Goal: Task Accomplishment & Management: Use online tool/utility

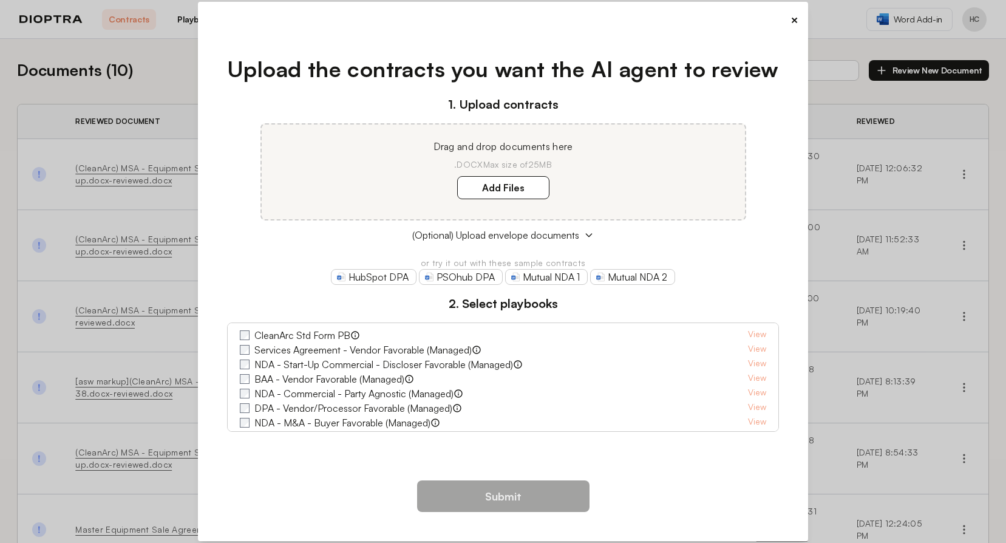
click at [9, 365] on div "× Upload the contracts you want the AI agent to review 1. Upload contracts Drag…" at bounding box center [503, 271] width 1006 height 543
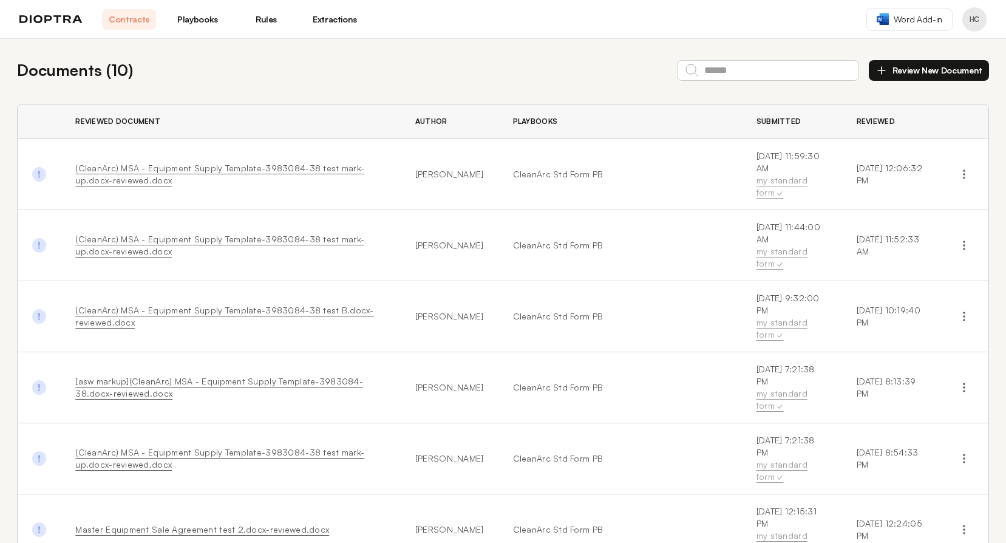
click at [924, 72] on button "Review New Document" at bounding box center [929, 70] width 120 height 21
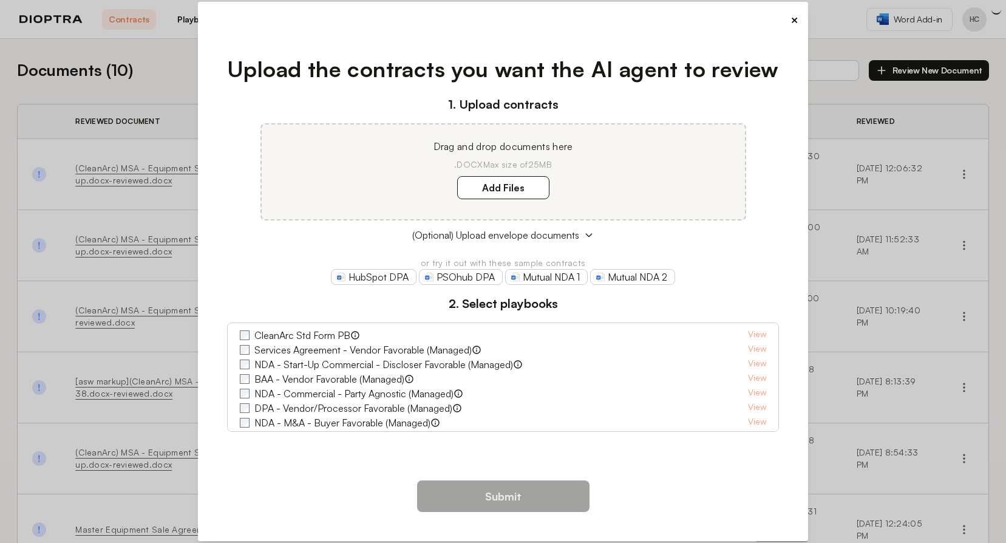
click at [791, 26] on button "×" at bounding box center [795, 20] width 8 height 17
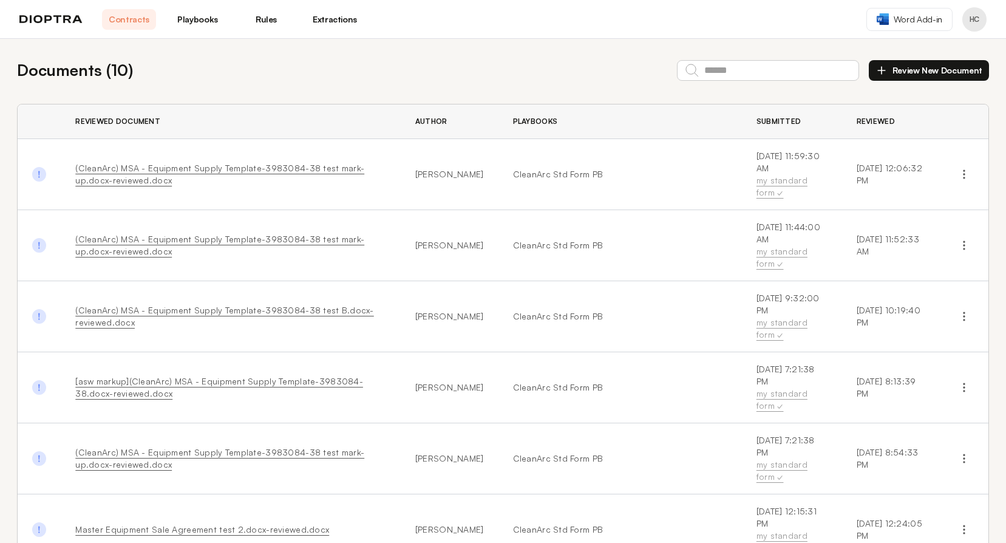
click at [377, 83] on div "Documents ( 10 ) Review New Document Reviewed Document Author Playbooks Submitt…" at bounding box center [503, 474] width 1006 height 871
drag, startPoint x: 377, startPoint y: 83, endPoint x: 256, endPoint y: 50, distance: 124.6
click at [256, 50] on div "Documents ( 10 ) Review New Document Reviewed Document Author Playbooks Submitt…" at bounding box center [503, 474] width 1006 height 871
click at [273, 21] on link "Rules" at bounding box center [266, 19] width 54 height 21
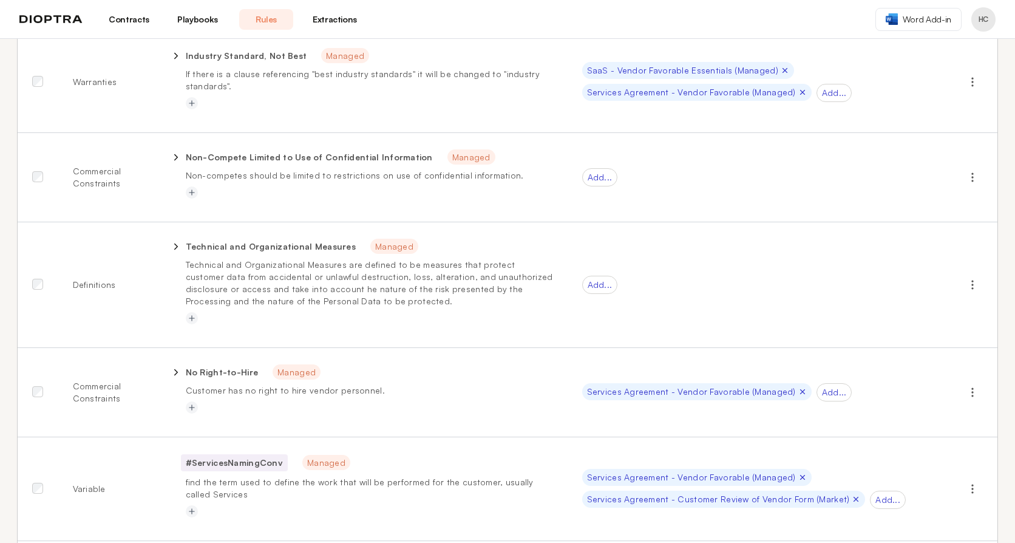
scroll to position [486, 0]
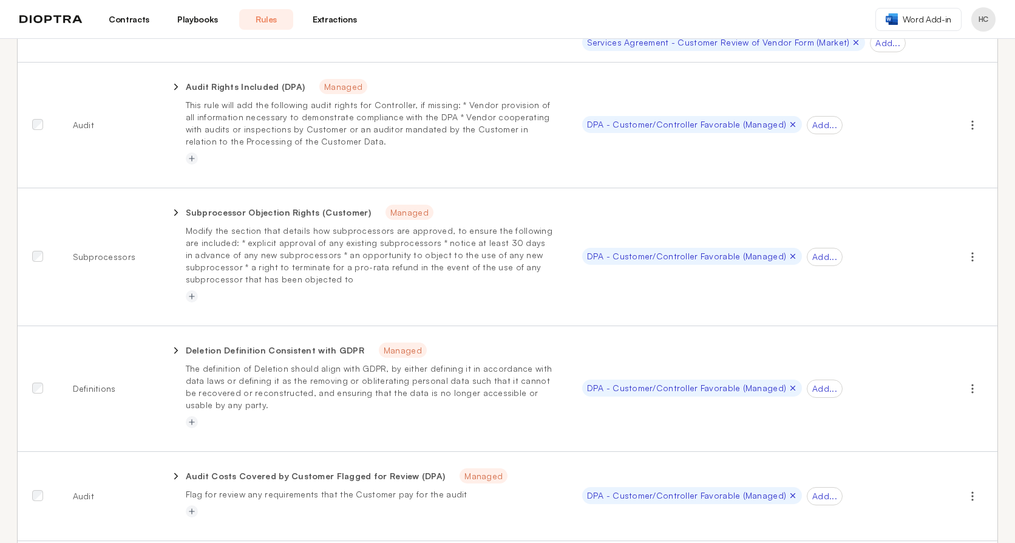
drag, startPoint x: 19, startPoint y: 312, endPoint x: 18, endPoint y: 455, distance: 142.7
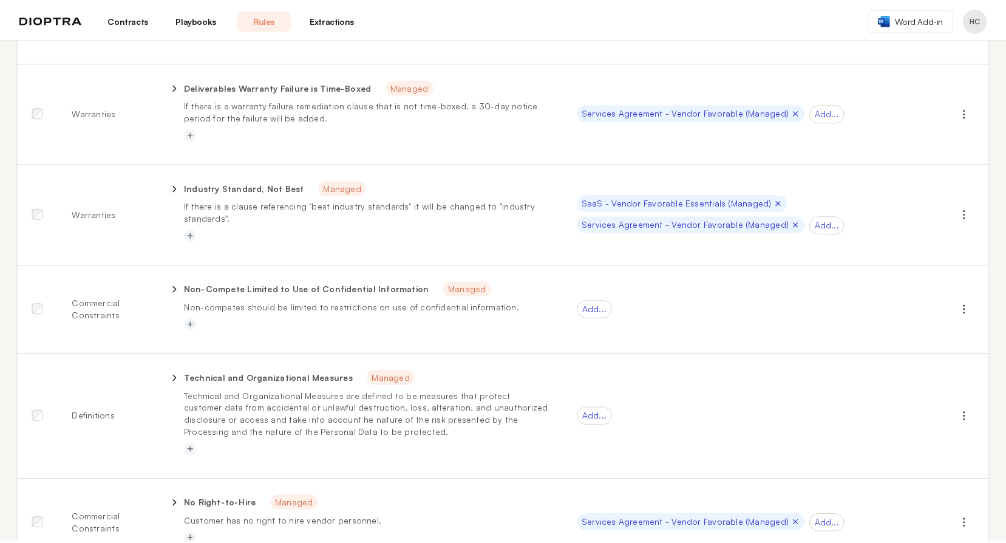
scroll to position [0, 0]
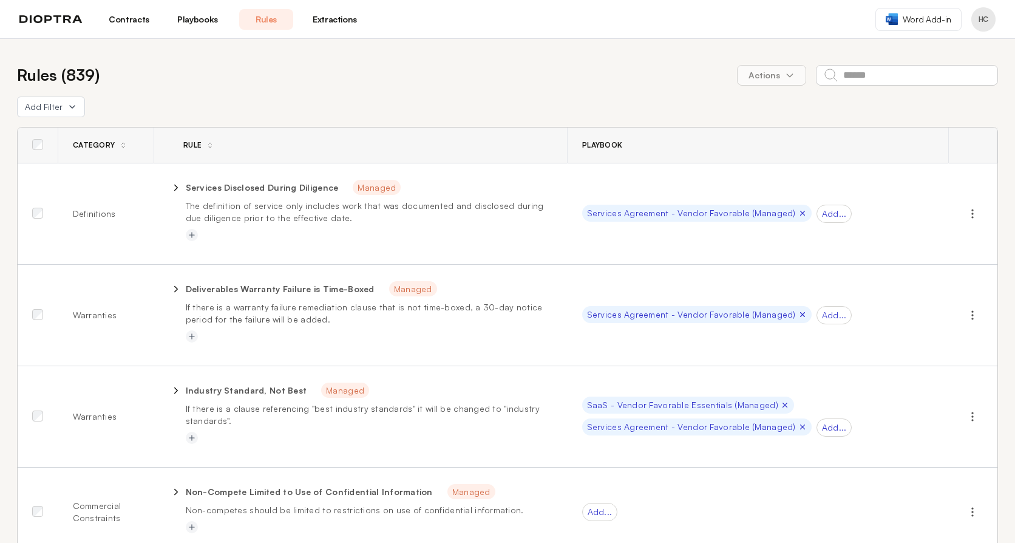
drag, startPoint x: 10, startPoint y: 452, endPoint x: 30, endPoint y: 227, distance: 226.2
click at [318, 22] on link "Extractions" at bounding box center [335, 19] width 54 height 21
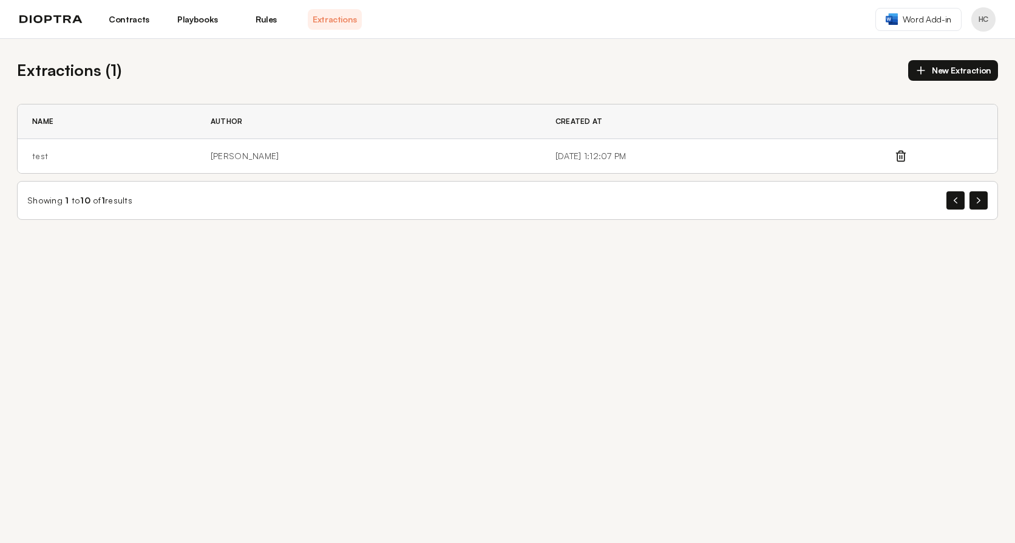
click at [125, 27] on link "Contracts" at bounding box center [129, 19] width 54 height 21
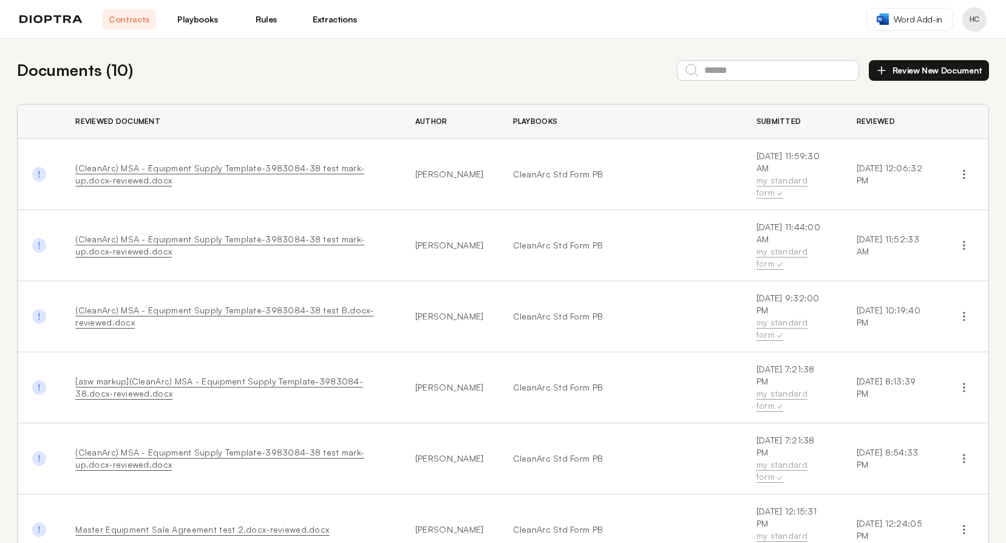
click at [64, 26] on div "Contracts Playbooks Rules Extractions" at bounding box center [190, 19] width 343 height 21
click at [66, 19] on img at bounding box center [50, 19] width 63 height 9
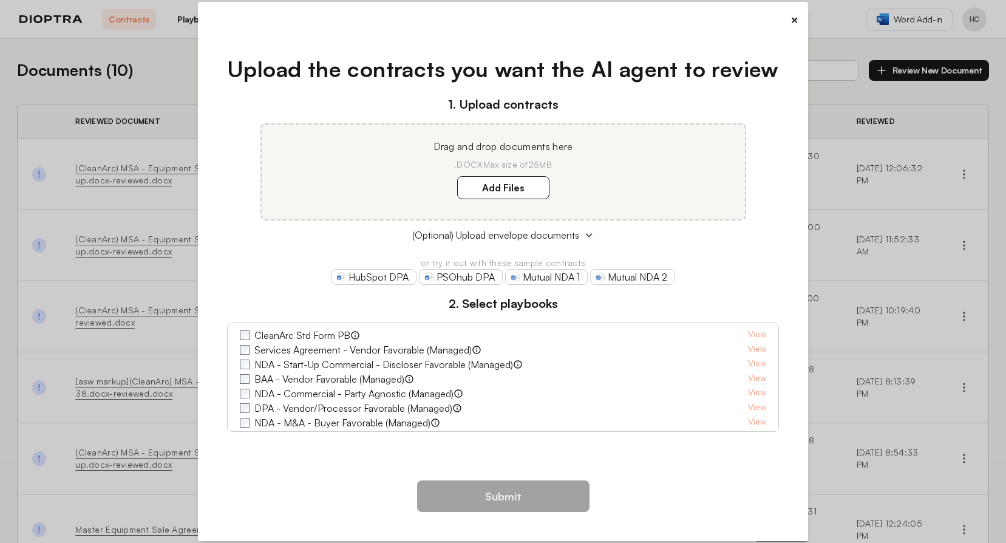
click at [796, 22] on button "×" at bounding box center [795, 20] width 8 height 17
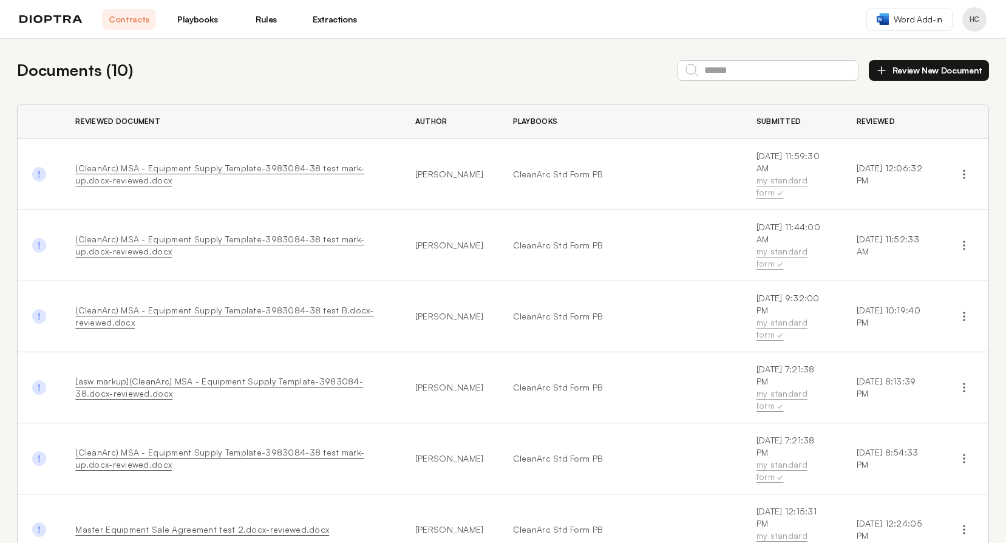
click at [991, 17] on header "Contracts Playbooks Rules Extractions Word Add-in HC" at bounding box center [503, 19] width 1006 height 39
click at [976, 17] on button "Profile menu" at bounding box center [975, 19] width 24 height 24
click at [906, 49] on button "Profile" at bounding box center [928, 50] width 115 height 22
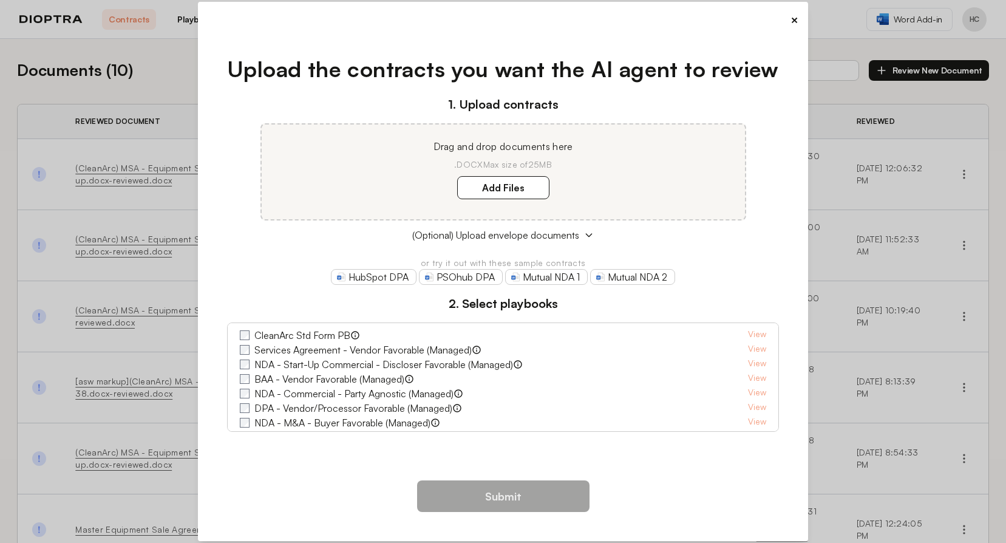
click at [796, 21] on button "×" at bounding box center [795, 20] width 8 height 17
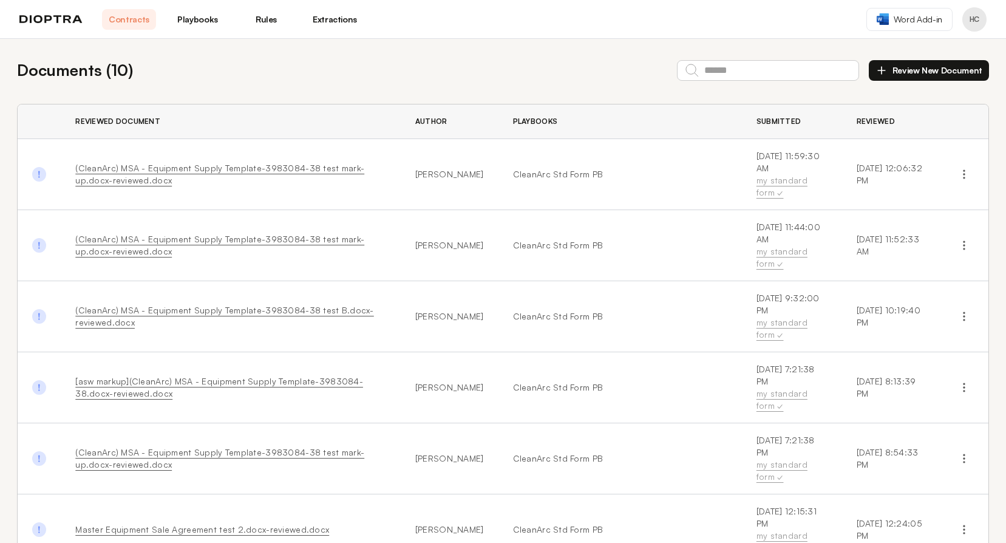
click at [270, 24] on link "Rules" at bounding box center [266, 19] width 54 height 21
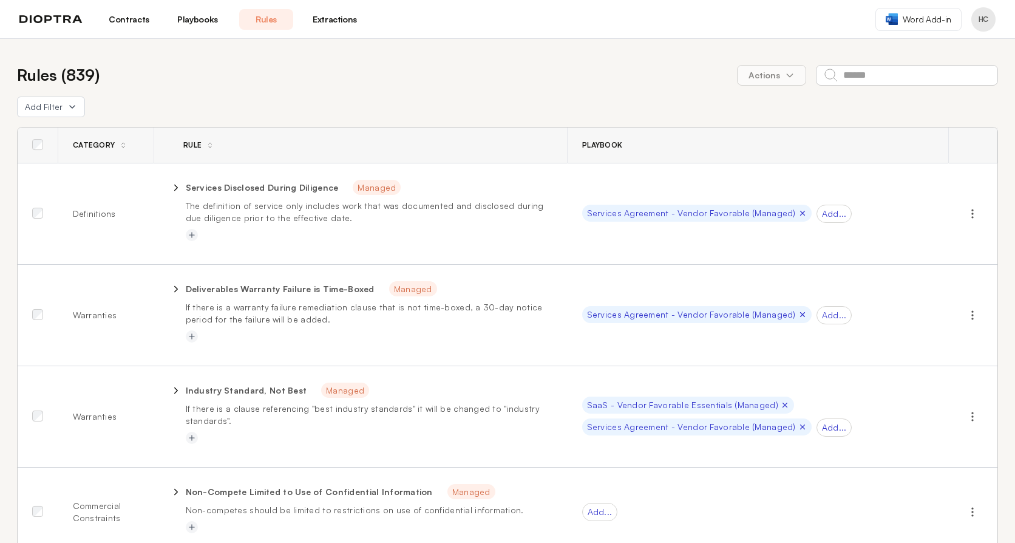
click at [197, 23] on link "Playbooks" at bounding box center [198, 19] width 54 height 21
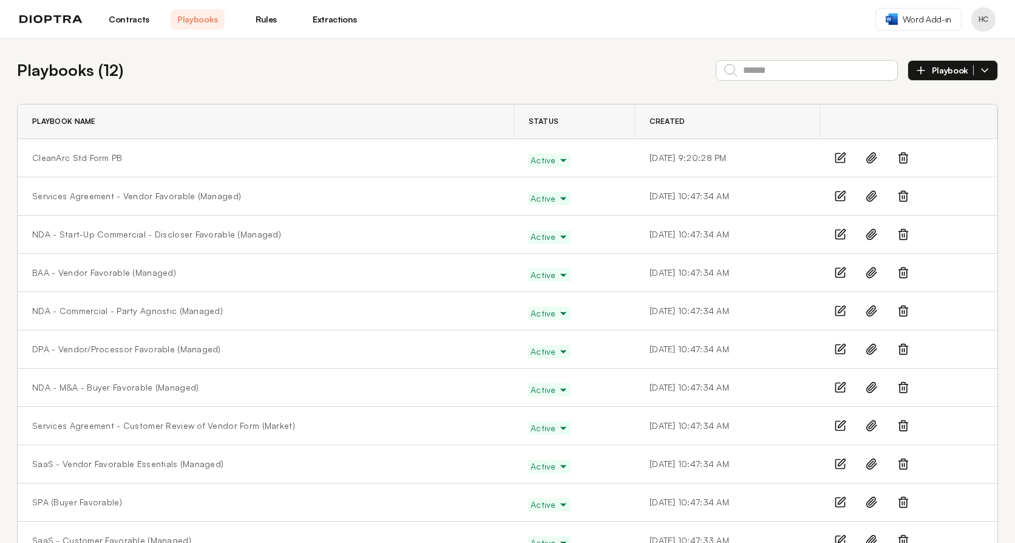
click at [131, 23] on link "Contracts" at bounding box center [129, 19] width 54 height 21
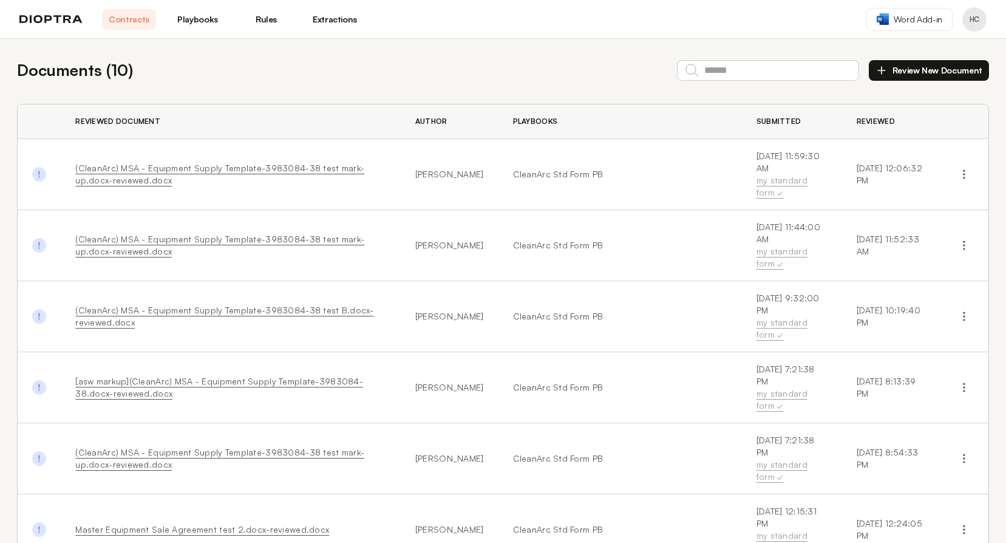
click at [50, 21] on img at bounding box center [50, 19] width 63 height 9
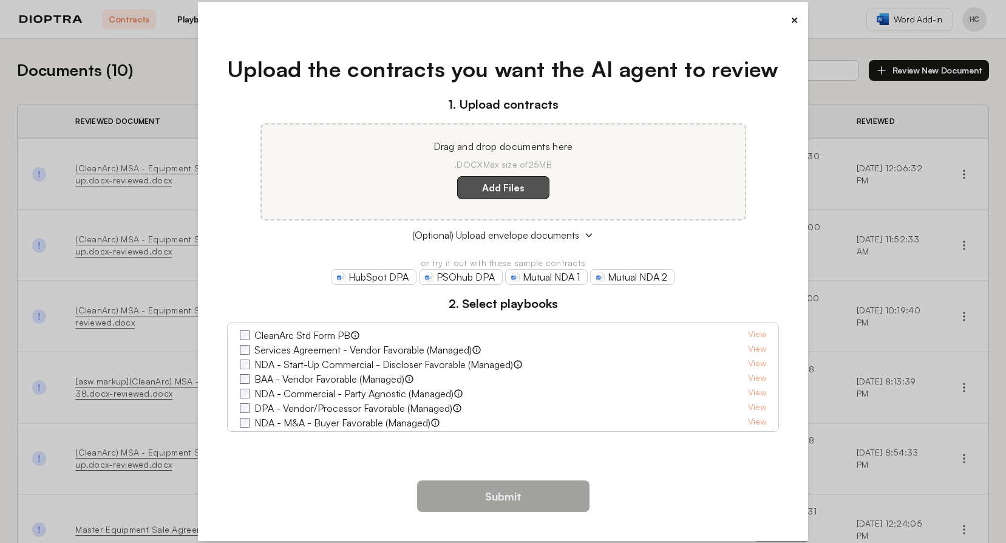
click at [509, 186] on label "Add Files" at bounding box center [503, 187] width 92 height 23
click at [0, 0] on here "Add Files" at bounding box center [0, 0] width 0 height 0
click at [794, 24] on button "×" at bounding box center [795, 20] width 8 height 17
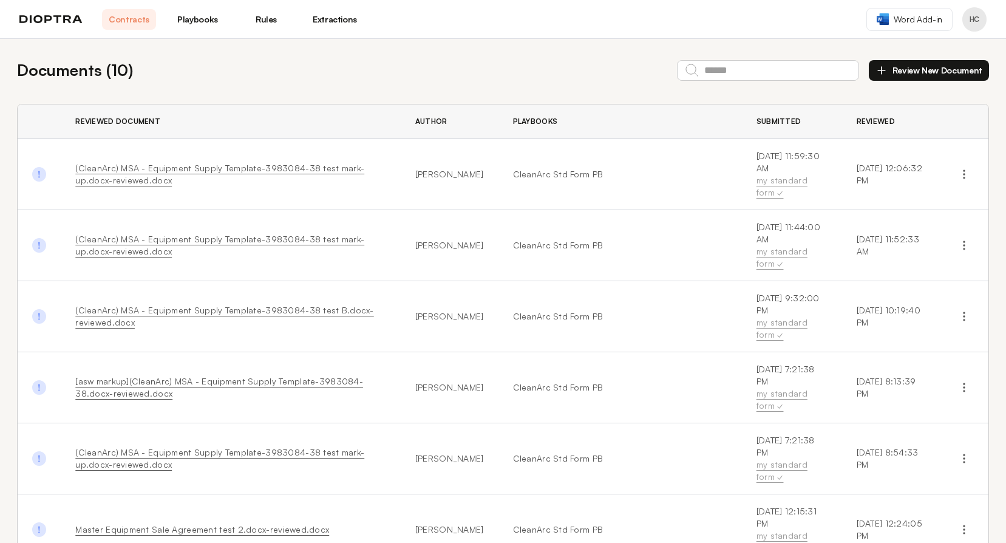
click at [794, 24] on header "Contracts Playbooks Rules Extractions Word Add-in HC" at bounding box center [503, 19] width 1006 height 39
click at [553, 168] on link "CleanArc Std Form PB" at bounding box center [620, 174] width 214 height 12
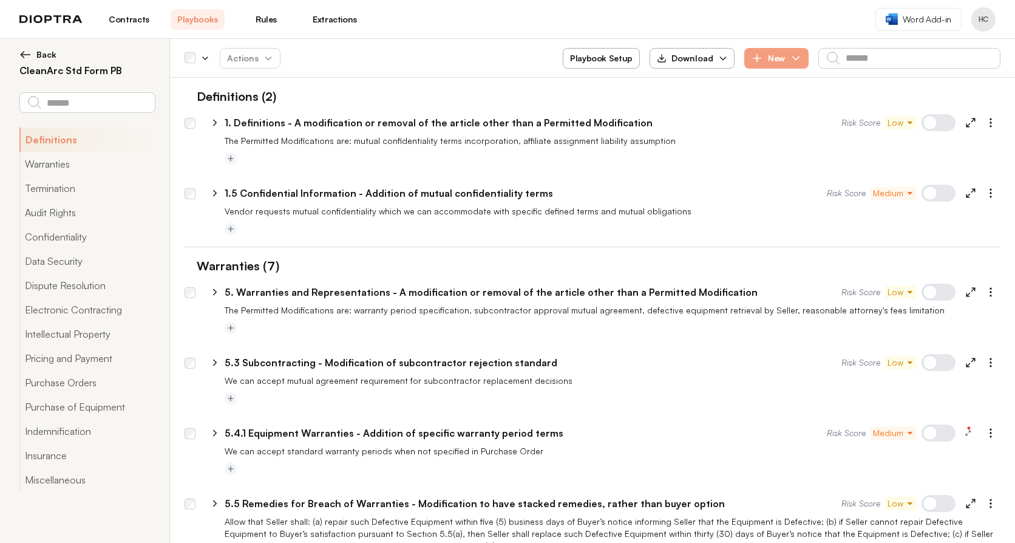
click at [135, 27] on link "Contracts" at bounding box center [129, 19] width 54 height 21
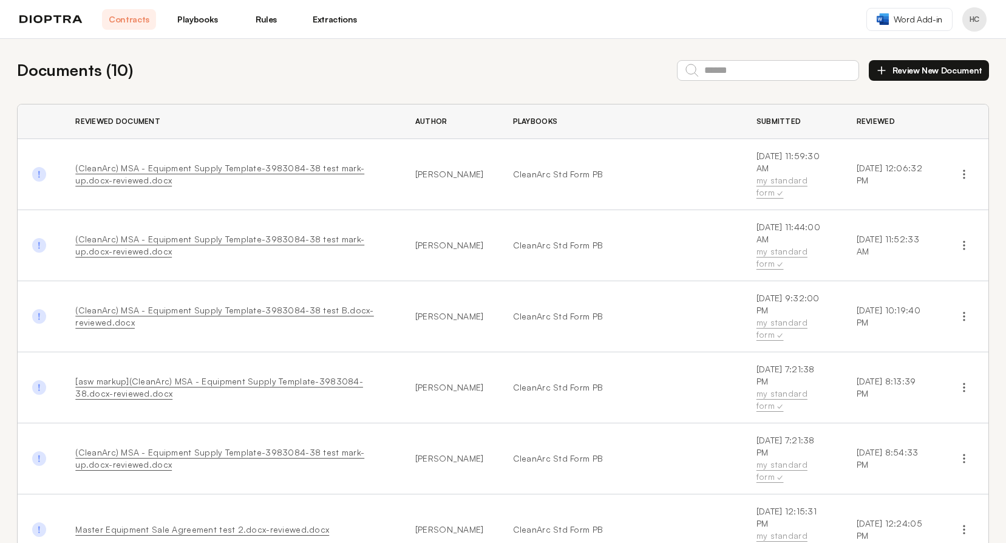
click at [929, 32] on header "Contracts Playbooks Rules Extractions Word Add-in HC" at bounding box center [503, 19] width 1006 height 39
click at [930, 21] on span "Word Add-in" at bounding box center [918, 19] width 49 height 12
click at [210, 26] on link "Playbooks" at bounding box center [198, 19] width 54 height 21
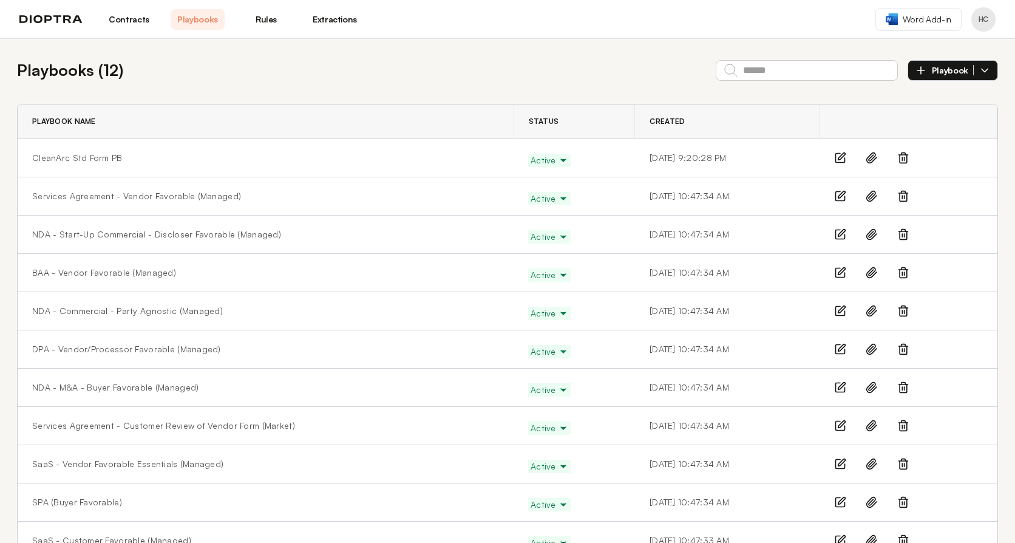
click at [284, 20] on link "Rules" at bounding box center [266, 19] width 54 height 21
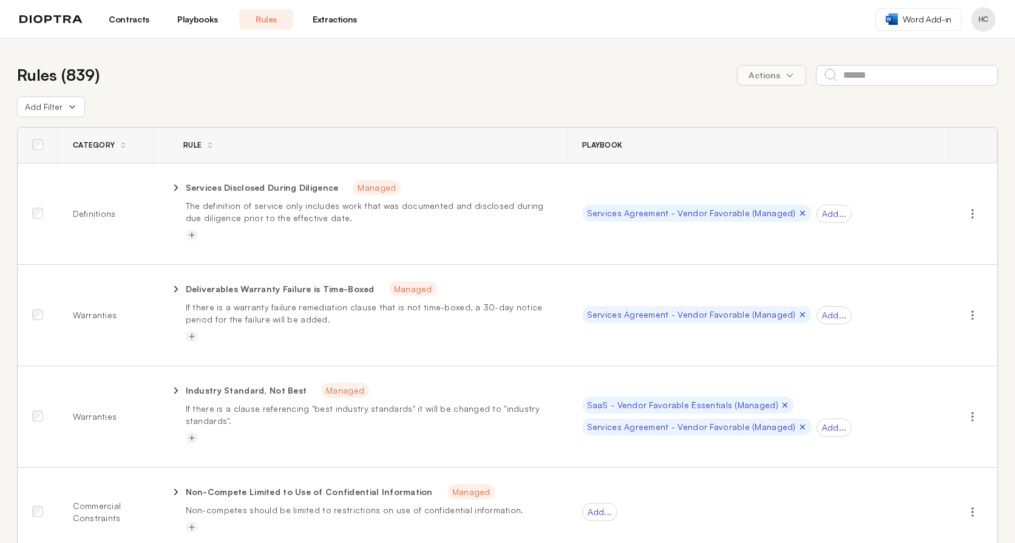
click at [332, 21] on link "Extractions" at bounding box center [335, 19] width 54 height 21
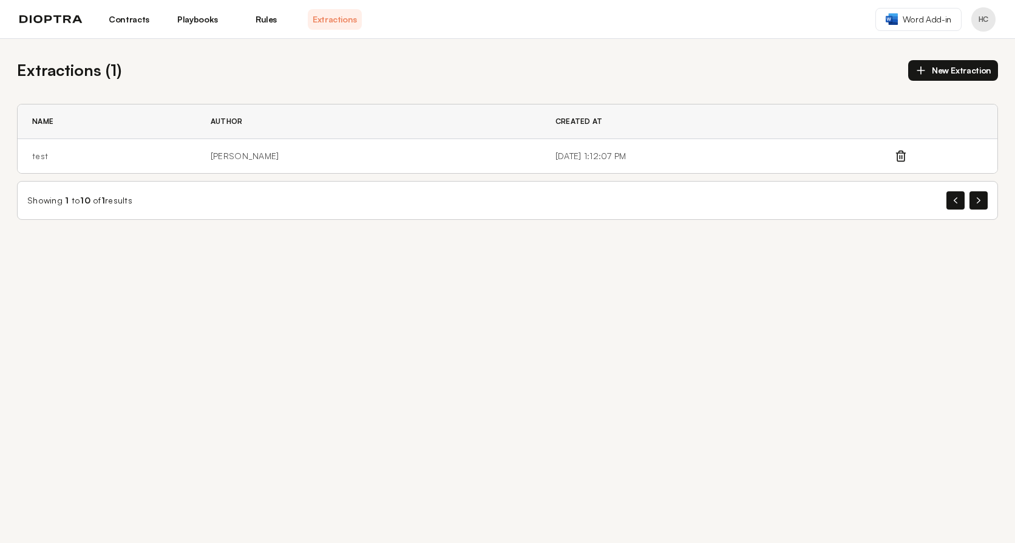
click at [149, 29] on link "Contracts" at bounding box center [129, 19] width 54 height 21
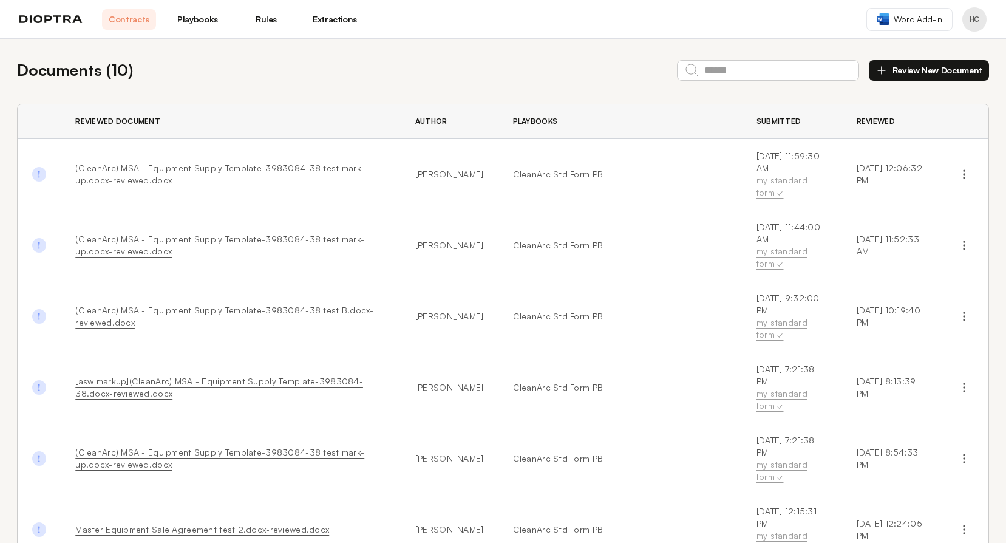
click at [895, 72] on button "Review New Document" at bounding box center [929, 70] width 120 height 21
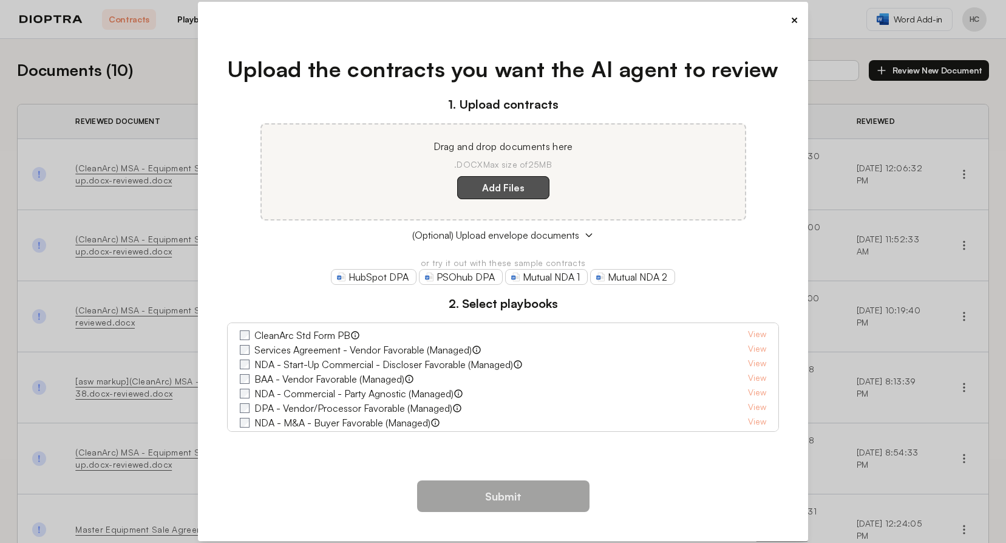
click at [524, 189] on label "Add Files" at bounding box center [503, 187] width 92 height 23
click at [0, 0] on here "Add Files" at bounding box center [0, 0] width 0 height 0
click at [479, 202] on div "Drag and drop documents here .DOCX Max size of 25MB Add Files" at bounding box center [504, 171] width 486 height 97
click at [483, 194] on label "Add Files" at bounding box center [503, 187] width 92 height 23
click at [0, 0] on here "Add Files" at bounding box center [0, 0] width 0 height 0
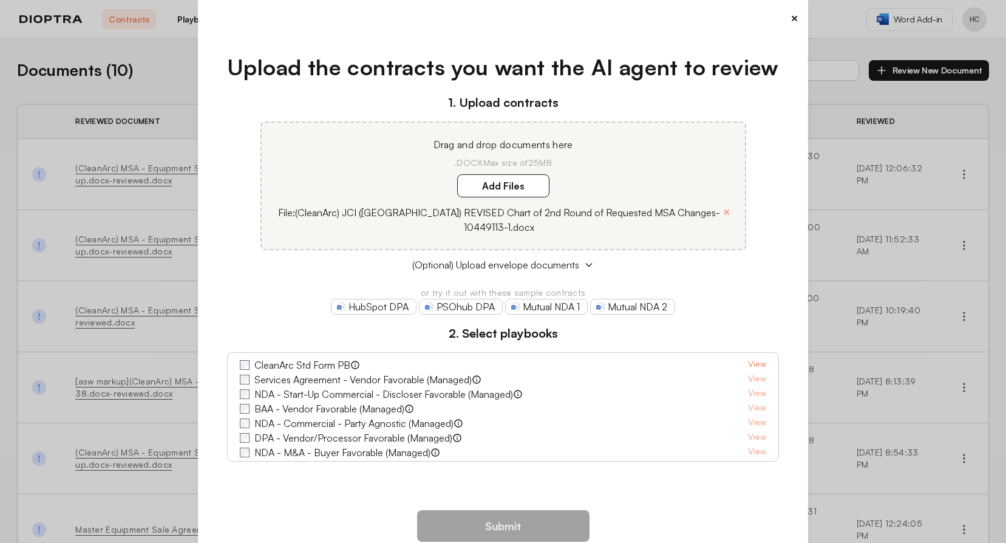
click at [748, 358] on link "View" at bounding box center [757, 365] width 18 height 15
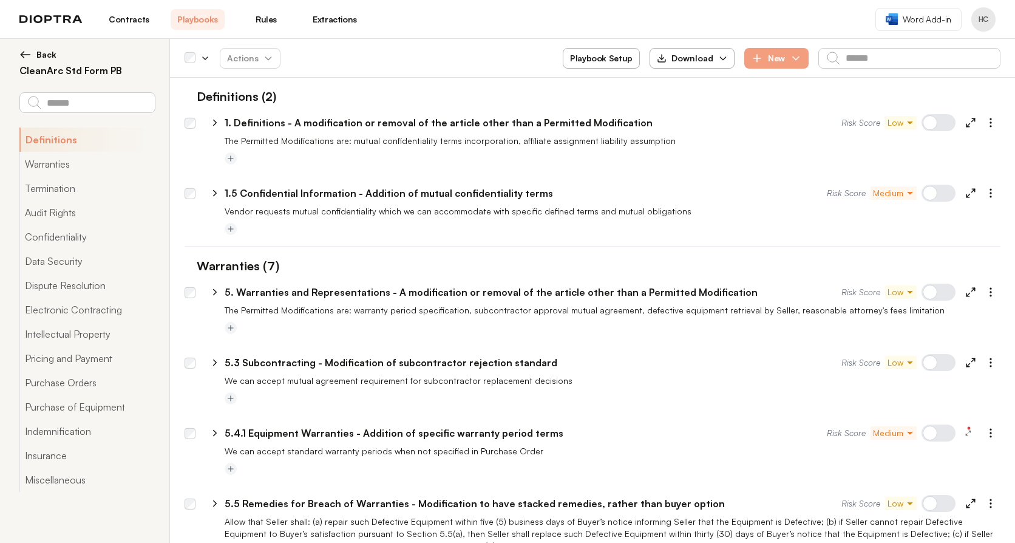
click at [27, 53] on img at bounding box center [25, 55] width 12 height 12
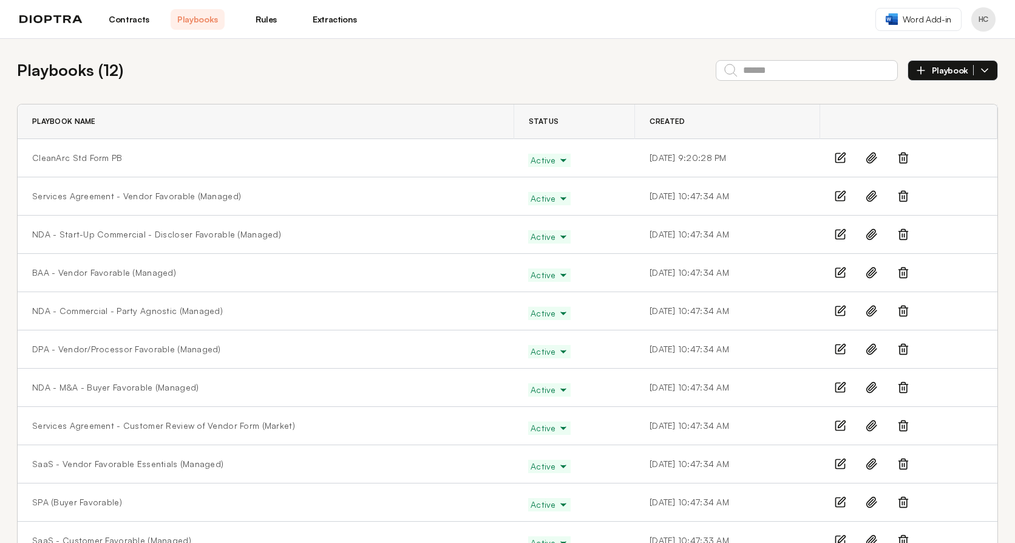
drag, startPoint x: 12, startPoint y: 455, endPoint x: 26, endPoint y: 270, distance: 185.8
click at [142, 18] on link "Contracts" at bounding box center [129, 19] width 54 height 21
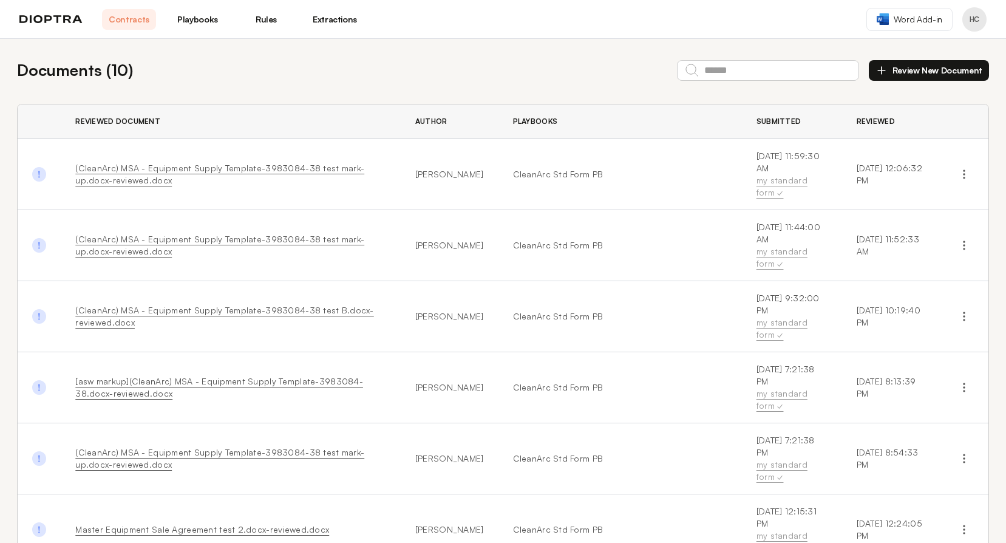
click at [270, 15] on link "Rules" at bounding box center [266, 19] width 54 height 21
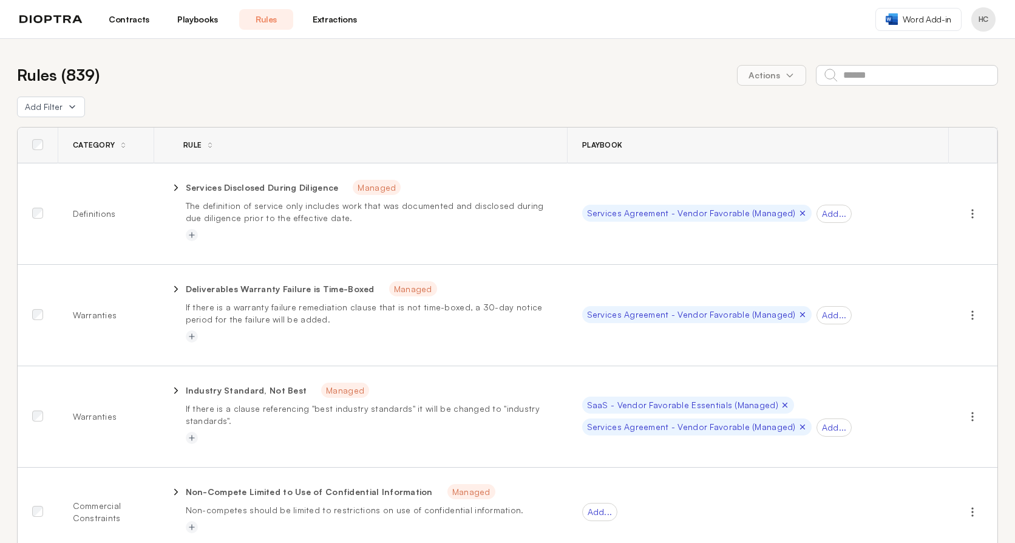
click at [324, 22] on link "Extractions" at bounding box center [335, 19] width 54 height 21
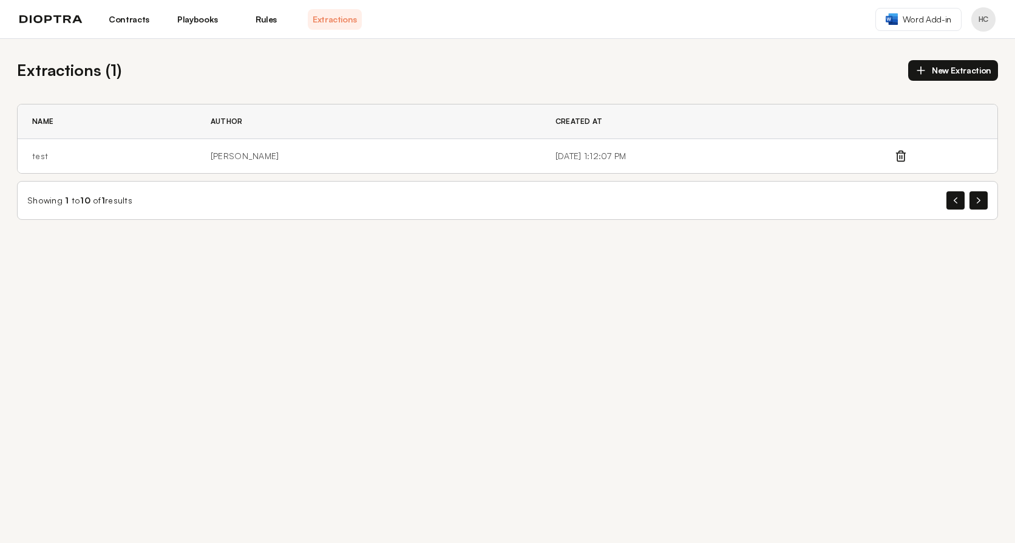
click at [193, 15] on link "Playbooks" at bounding box center [198, 19] width 54 height 21
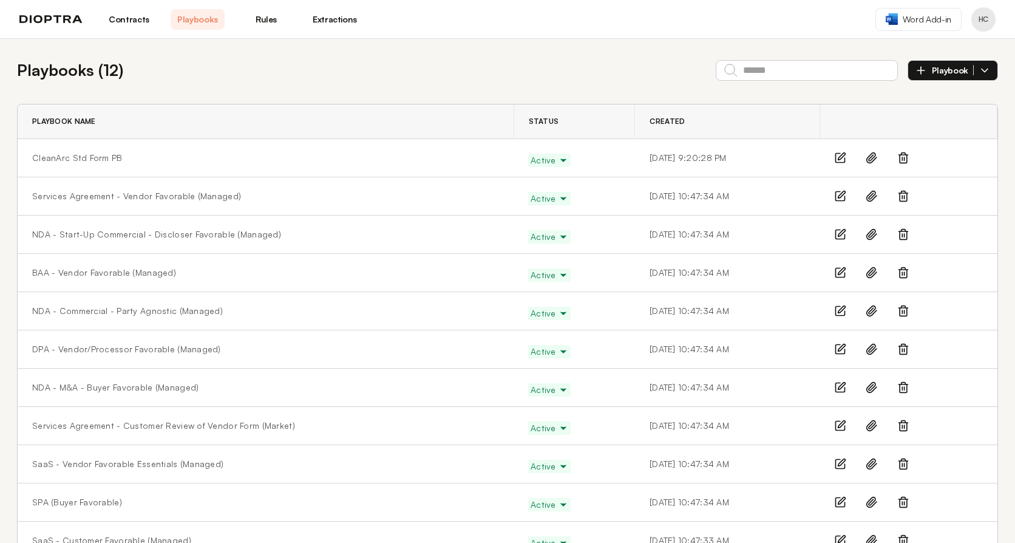
click at [146, 20] on link "Contracts" at bounding box center [129, 19] width 54 height 21
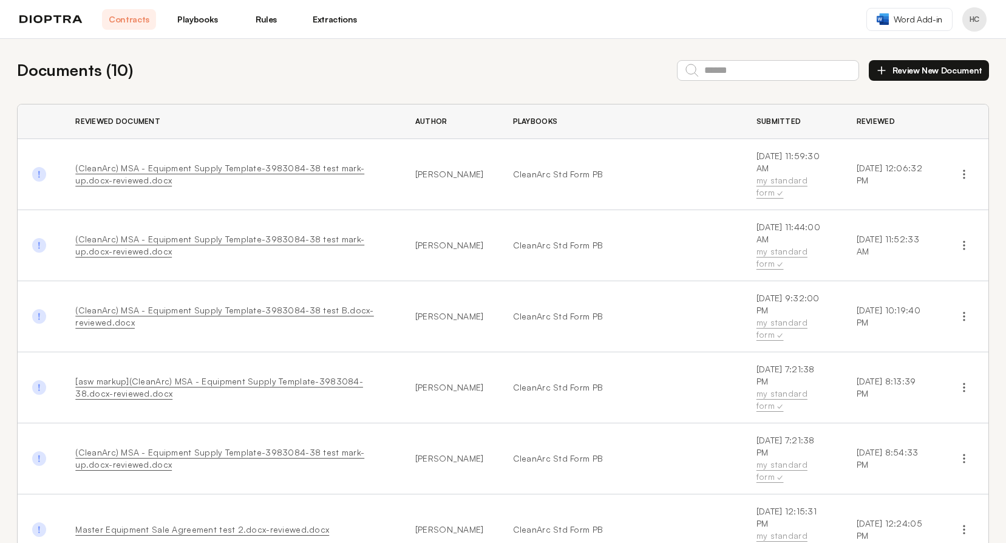
click at [935, 68] on button "Review New Document" at bounding box center [929, 70] width 120 height 21
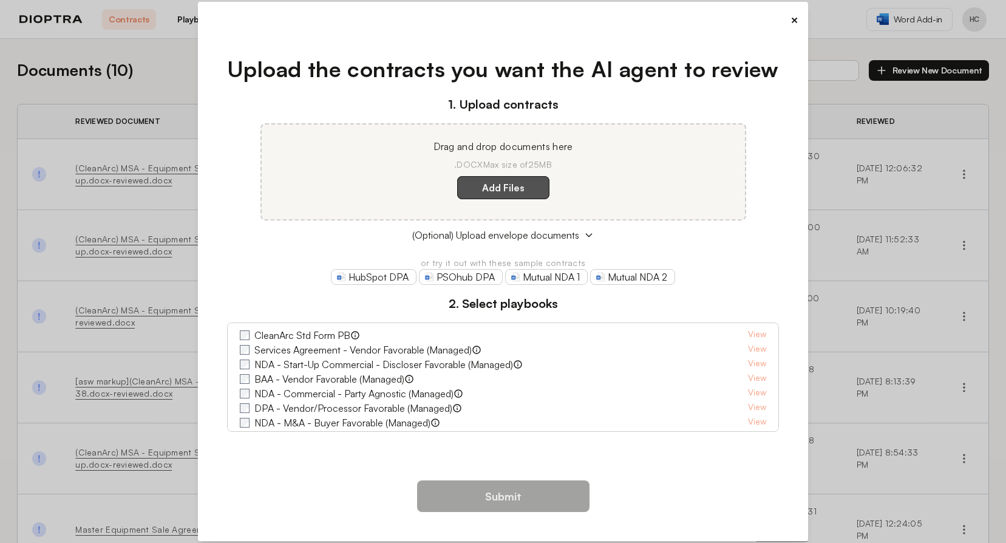
click at [485, 191] on label "Add Files" at bounding box center [503, 187] width 92 height 23
click at [0, 0] on here "Add Files" at bounding box center [0, 0] width 0 height 0
click at [517, 179] on label "Add Files" at bounding box center [503, 187] width 92 height 23
click at [0, 0] on here "Add Files" at bounding box center [0, 0] width 0 height 0
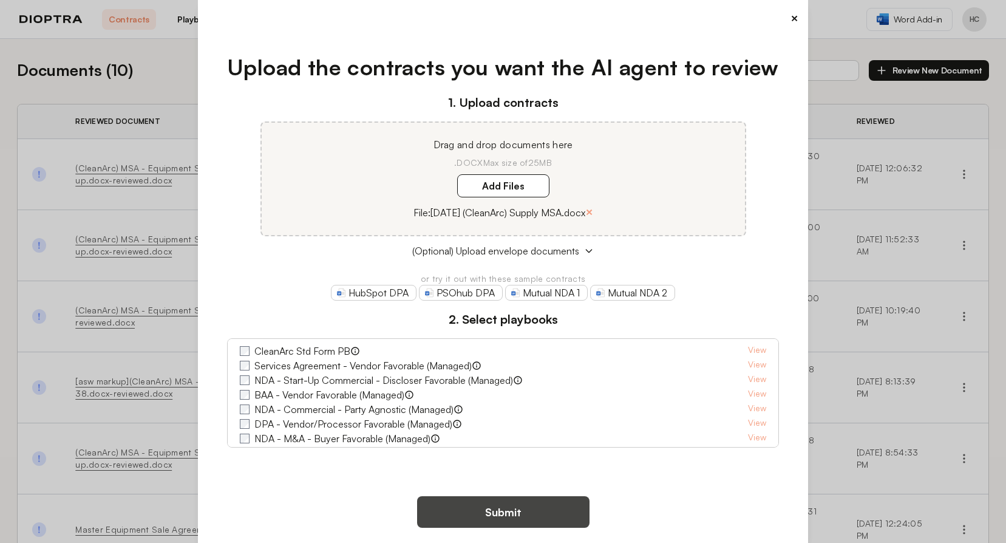
click at [527, 509] on button "Submit" at bounding box center [503, 512] width 172 height 32
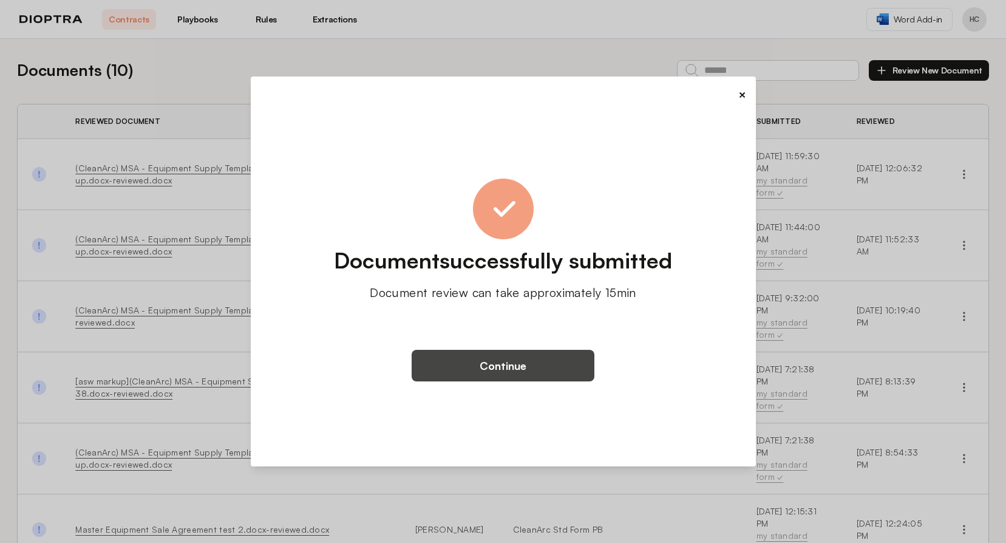
click at [497, 370] on button "Continue" at bounding box center [503, 366] width 183 height 32
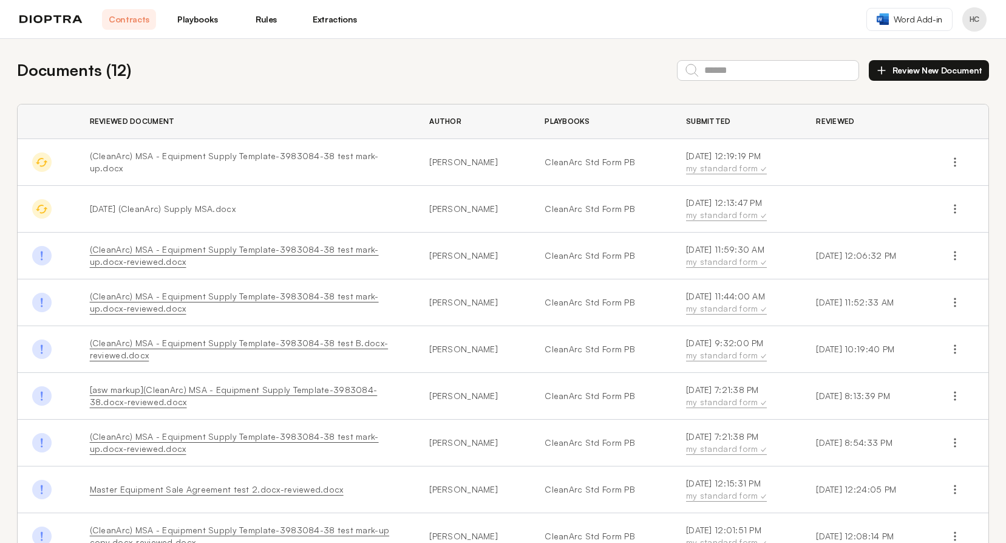
click at [803, 171] on td at bounding box center [866, 162] width 129 height 47
click at [844, 219] on td at bounding box center [866, 209] width 129 height 47
click at [128, 14] on link "Contracts" at bounding box center [129, 19] width 54 height 21
click at [188, 15] on link "Playbooks" at bounding box center [198, 19] width 54 height 21
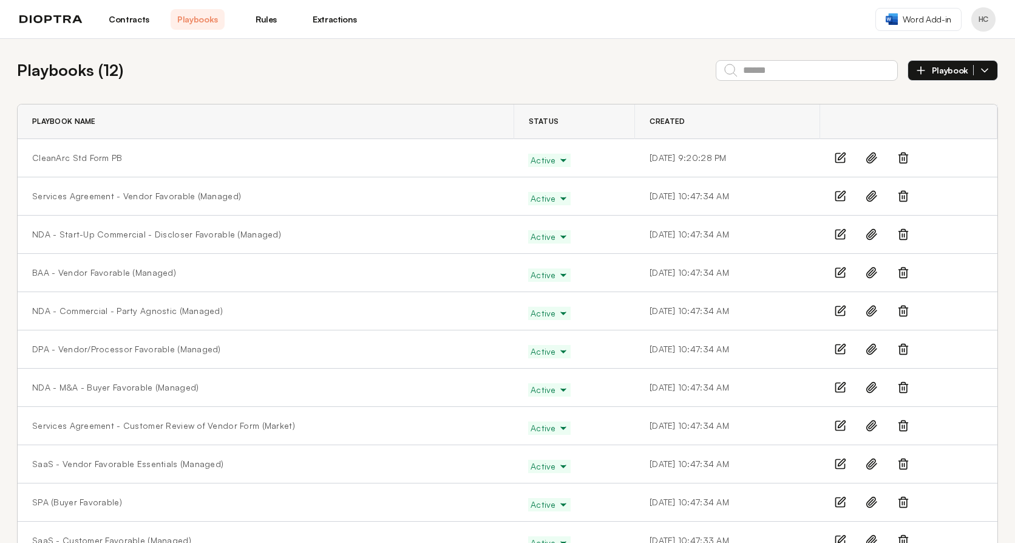
click at [141, 18] on link "Contracts" at bounding box center [129, 19] width 54 height 21
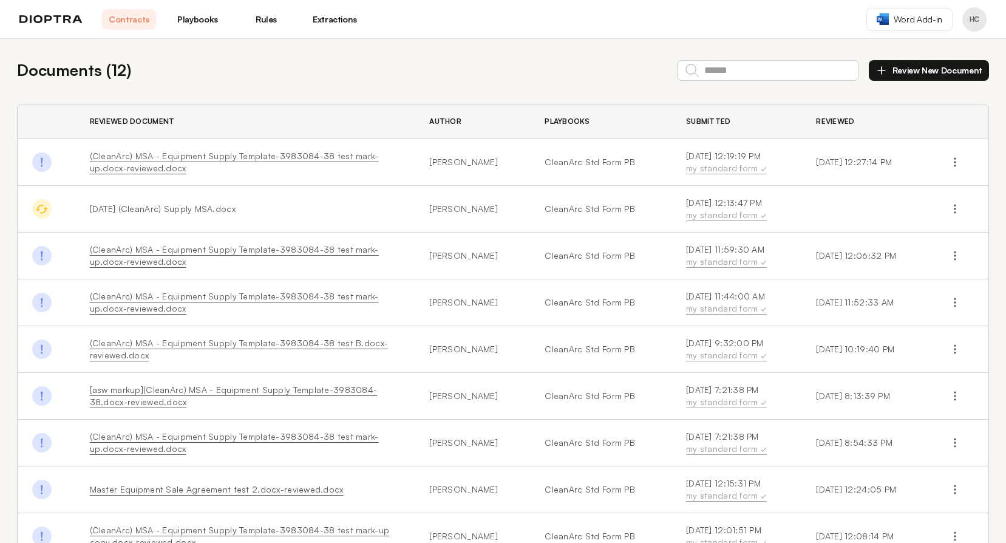
click at [846, 200] on td at bounding box center [866, 209] width 129 height 47
click at [137, 21] on link "Contracts" at bounding box center [129, 19] width 54 height 21
click at [143, 216] on td "[DATE] (CleanArc) Supply MSA.docx" at bounding box center [245, 209] width 340 height 47
click at [129, 208] on span "[DATE] (CleanArc) Supply MSA.docx" at bounding box center [163, 208] width 146 height 10
click at [113, 24] on link "Contracts" at bounding box center [129, 19] width 54 height 21
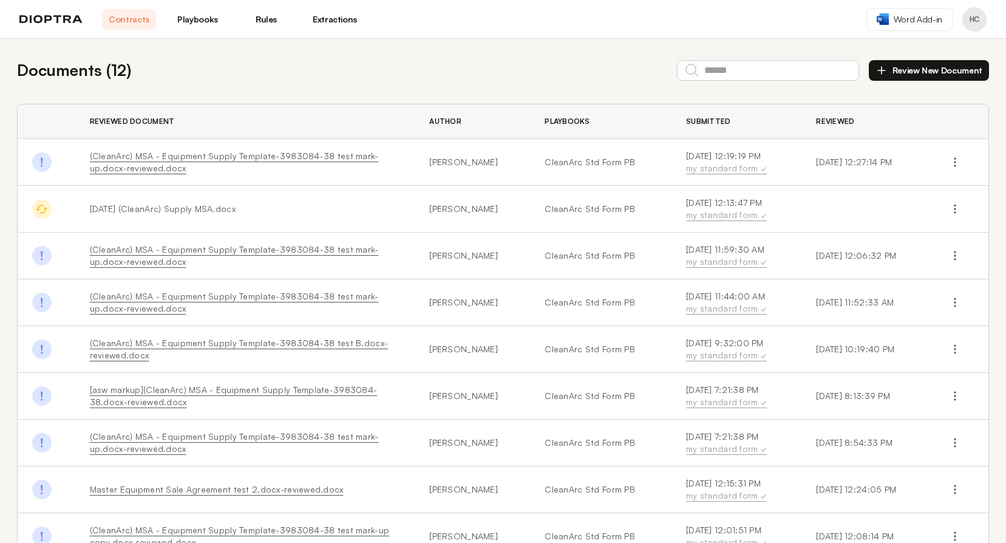
click at [73, 9] on div "Contracts Playbooks Rules Extractions" at bounding box center [190, 19] width 343 height 21
click at [69, 18] on img at bounding box center [50, 19] width 63 height 9
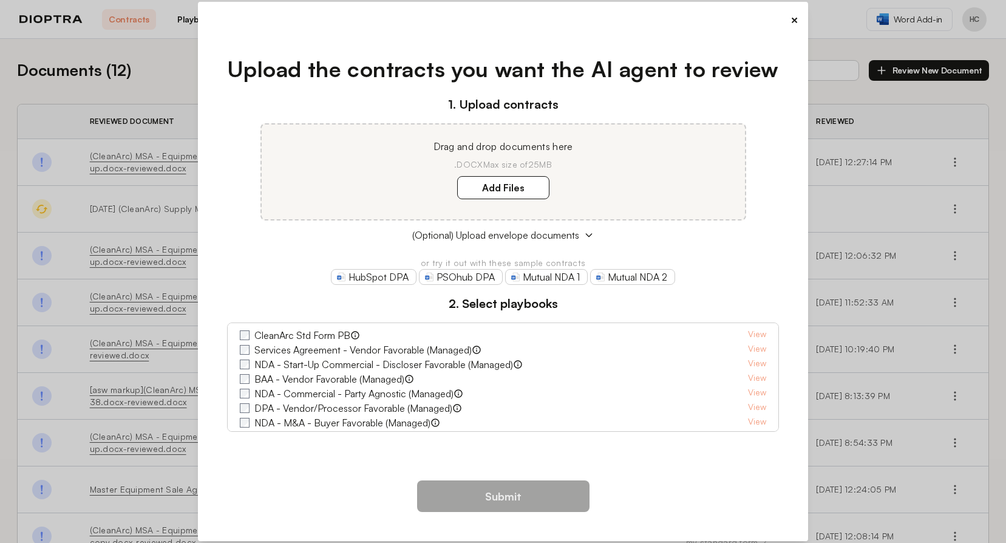
click at [791, 19] on button "×" at bounding box center [795, 20] width 8 height 17
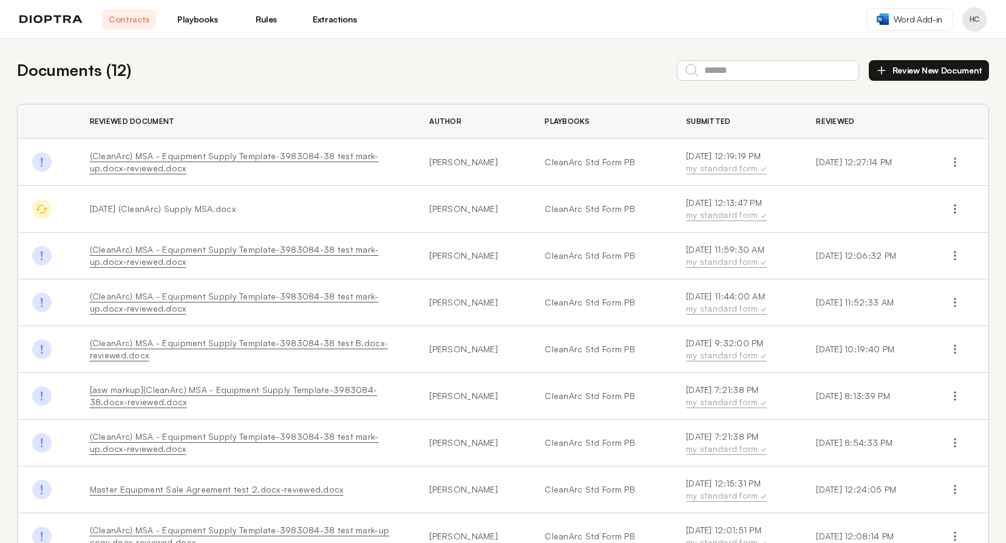
click at [839, 220] on td at bounding box center [866, 209] width 129 height 47
click at [949, 203] on icon "button" at bounding box center [955, 209] width 12 height 12
click at [844, 204] on td at bounding box center [866, 209] width 129 height 47
click at [821, 205] on td at bounding box center [866, 209] width 129 height 47
click at [198, 210] on span "[DATE] (CleanArc) Supply MSA.docx" at bounding box center [163, 208] width 146 height 10
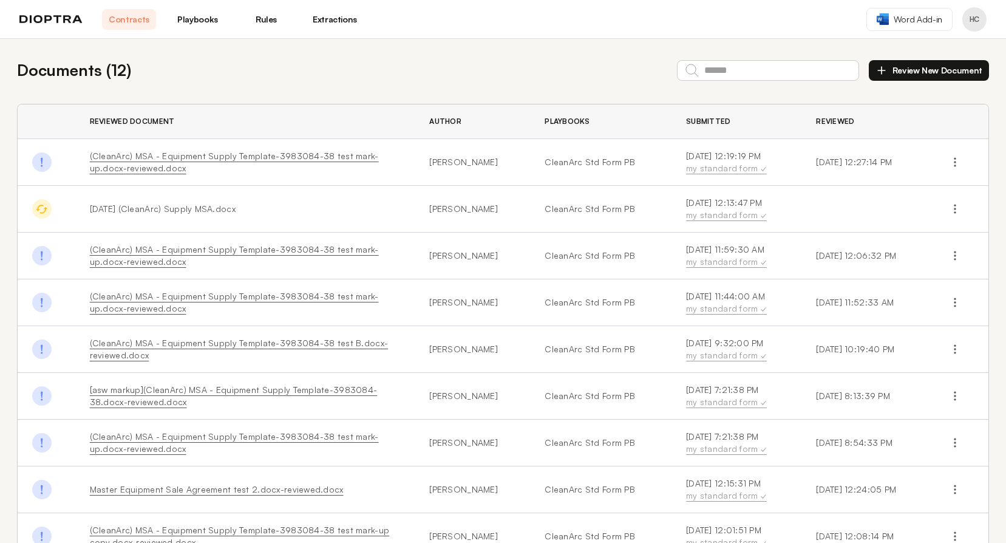
click at [123, 17] on link "Contracts" at bounding box center [129, 19] width 54 height 21
click at [276, 23] on link "Rules" at bounding box center [266, 19] width 54 height 21
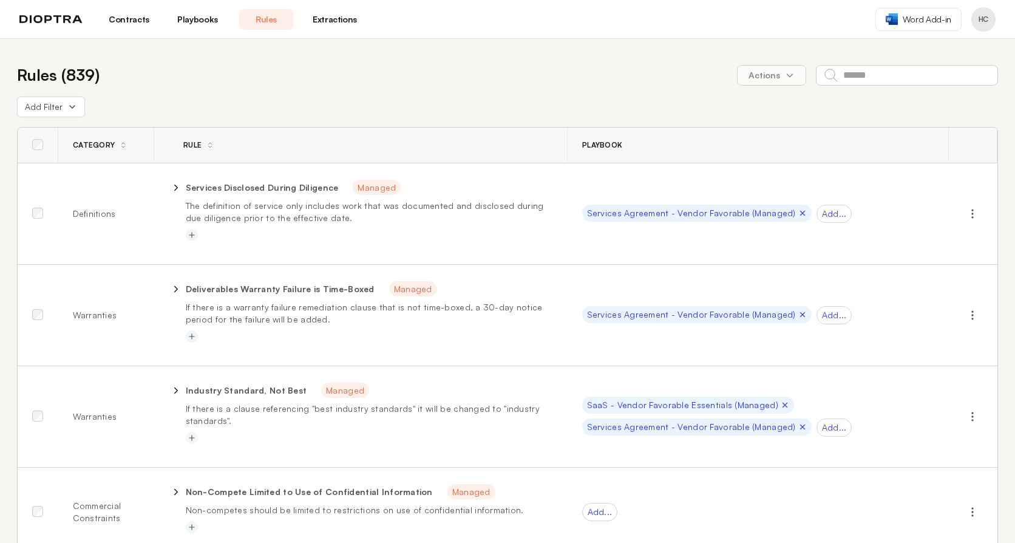
click at [144, 18] on link "Contracts" at bounding box center [129, 19] width 54 height 21
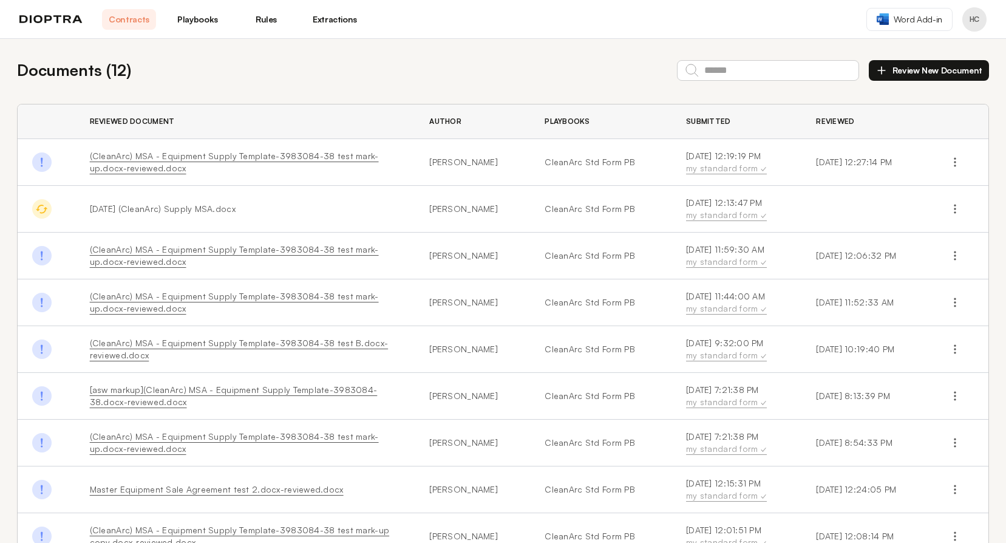
click at [132, 23] on link "Contracts" at bounding box center [129, 19] width 54 height 21
click at [144, 162] on td "(CleanArc) MSA - Equipment Supply Template-3983084-38 test mark-up.docx-reviewe…" at bounding box center [245, 162] width 340 height 47
click at [145, 154] on link "(CleanArc) MSA - Equipment Supply Template-3983084-38 test mark-up.docx-reviewe…" at bounding box center [234, 162] width 289 height 22
click at [950, 208] on icon "button" at bounding box center [955, 209] width 12 height 12
click at [900, 262] on button "Delete" at bounding box center [902, 259] width 111 height 22
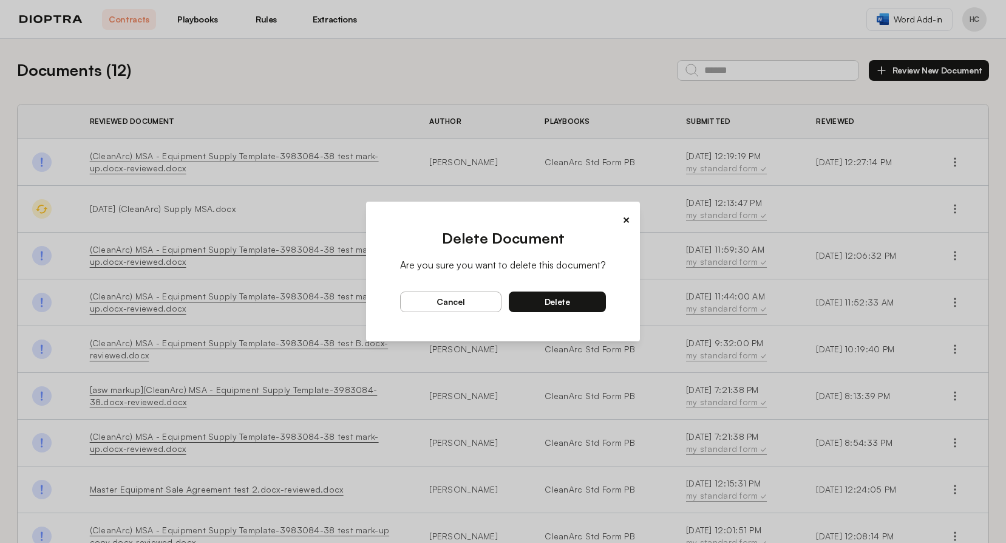
click at [548, 299] on span "delete" at bounding box center [558, 301] width 26 height 11
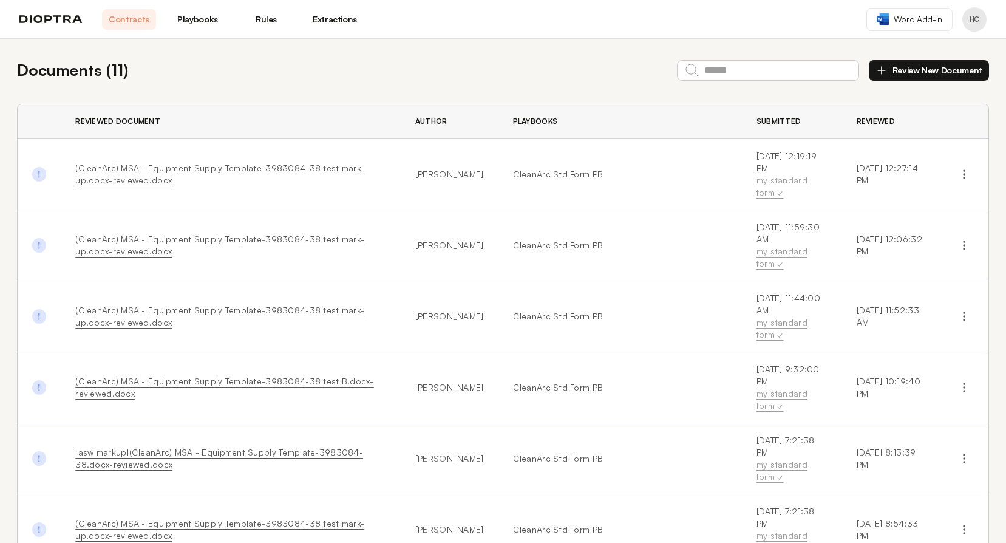
click at [199, 21] on link "Playbooks" at bounding box center [198, 19] width 54 height 21
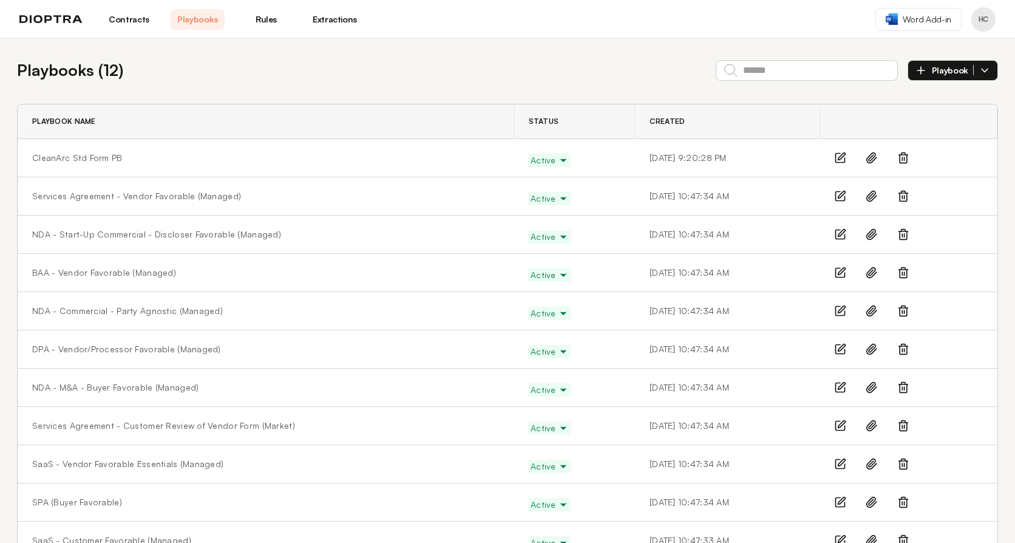
click at [131, 27] on link "Contracts" at bounding box center [129, 19] width 54 height 21
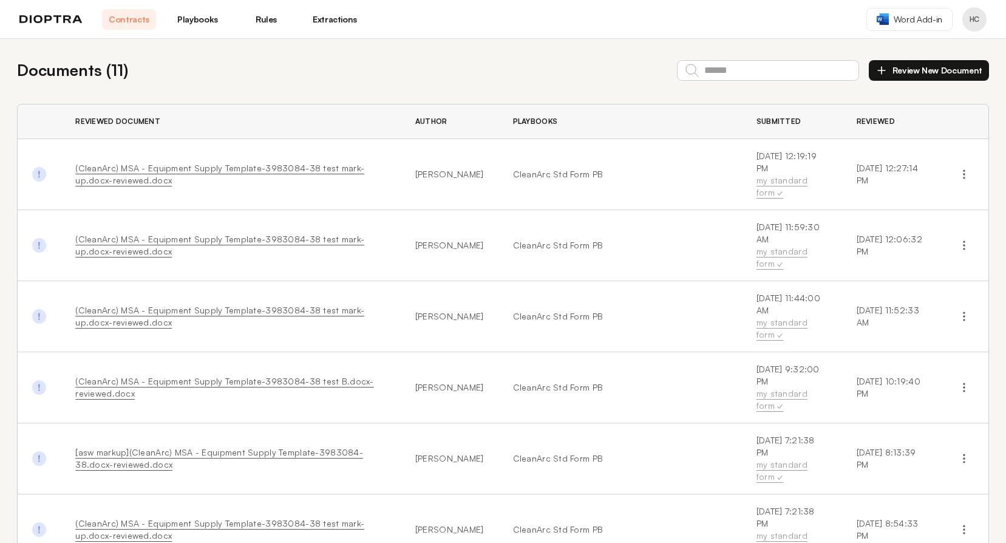
click at [972, 20] on button "Profile menu" at bounding box center [975, 19] width 24 height 24
click at [964, 248] on circle "button" at bounding box center [964, 248] width 1 height 1
click at [958, 239] on icon "button" at bounding box center [964, 245] width 12 height 12
click at [479, 49] on div "Documents ( 11 ) Review New Document Reviewed Document Author Playbooks Submitt…" at bounding box center [503, 487] width 1006 height 896
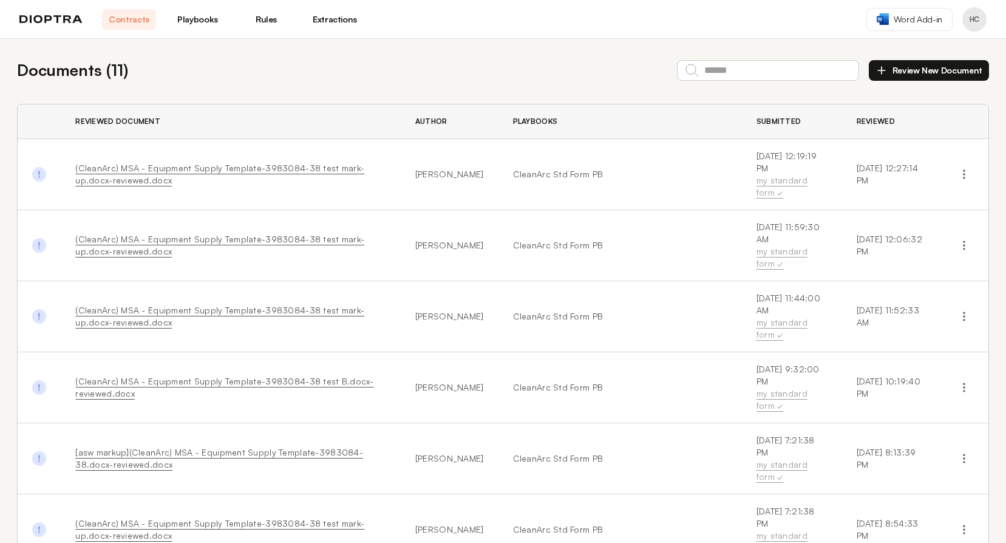
click at [208, 20] on link "Playbooks" at bounding box center [198, 19] width 54 height 21
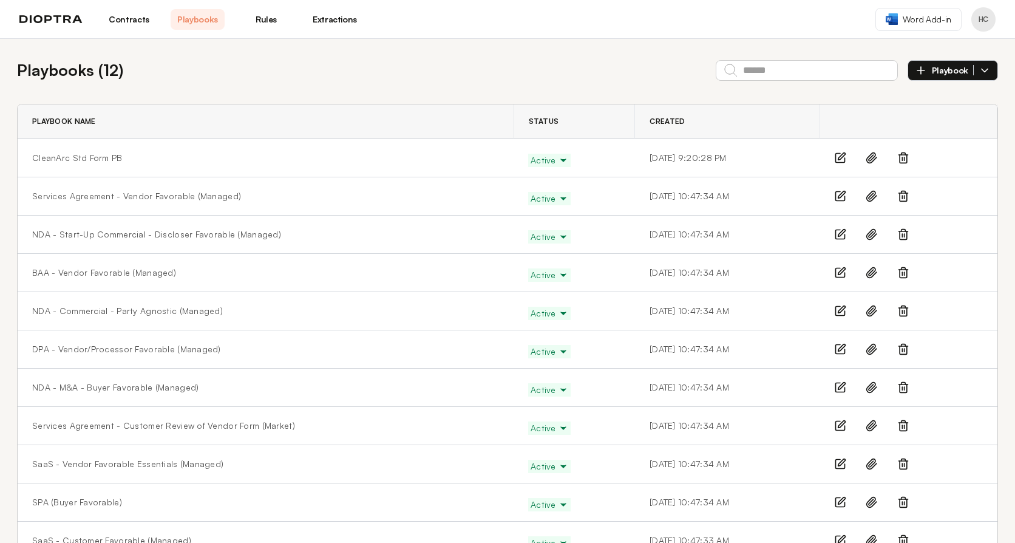
click at [123, 18] on link "Contracts" at bounding box center [129, 19] width 54 height 21
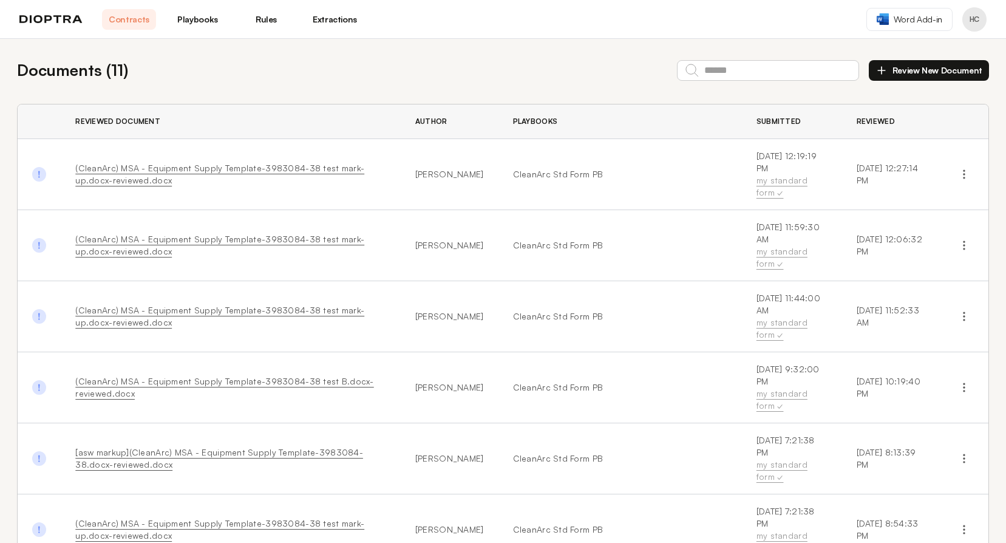
click at [50, 6] on header "Contracts Playbooks Rules Extractions Word Add-in HC" at bounding box center [503, 19] width 1006 height 39
click at [55, 21] on img at bounding box center [50, 19] width 63 height 9
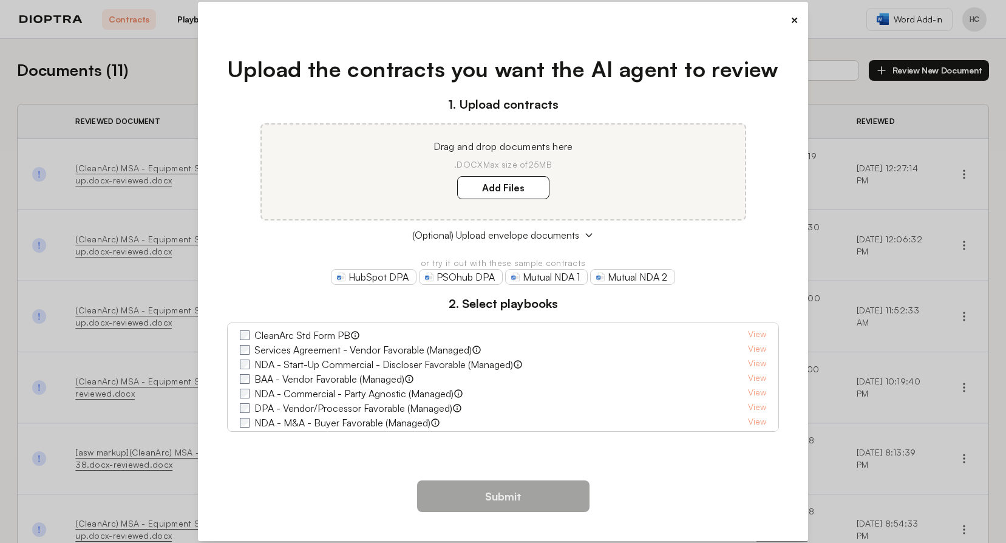
click at [793, 24] on button "×" at bounding box center [795, 20] width 8 height 17
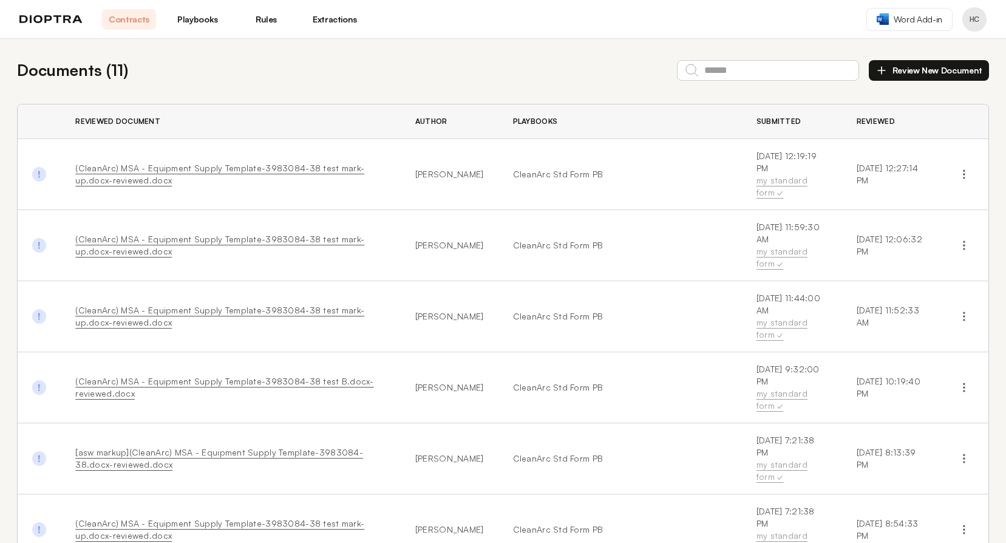
click at [219, 24] on link "Playbooks" at bounding box center [198, 19] width 54 height 21
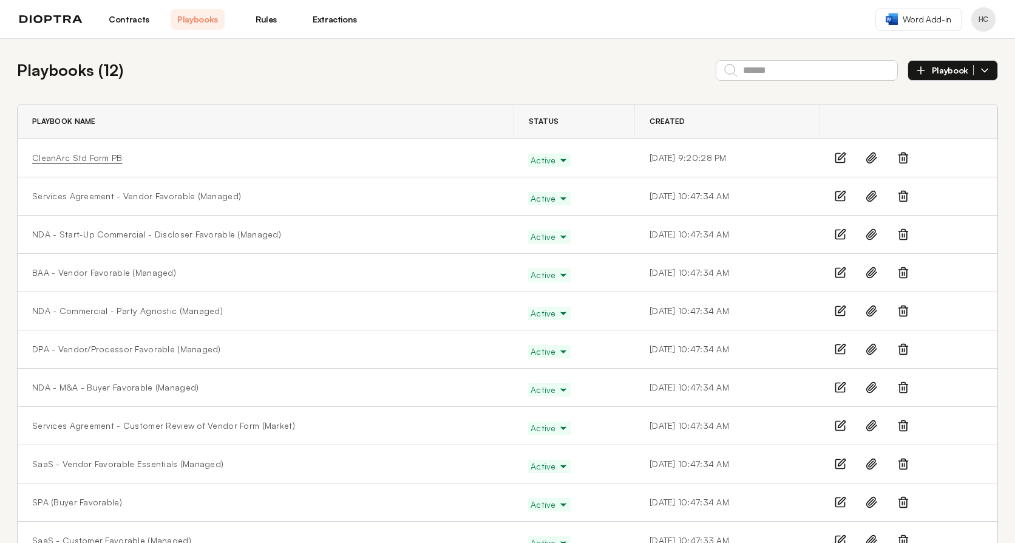
click at [97, 157] on link "CleanArc Std Form PB" at bounding box center [77, 158] width 90 height 12
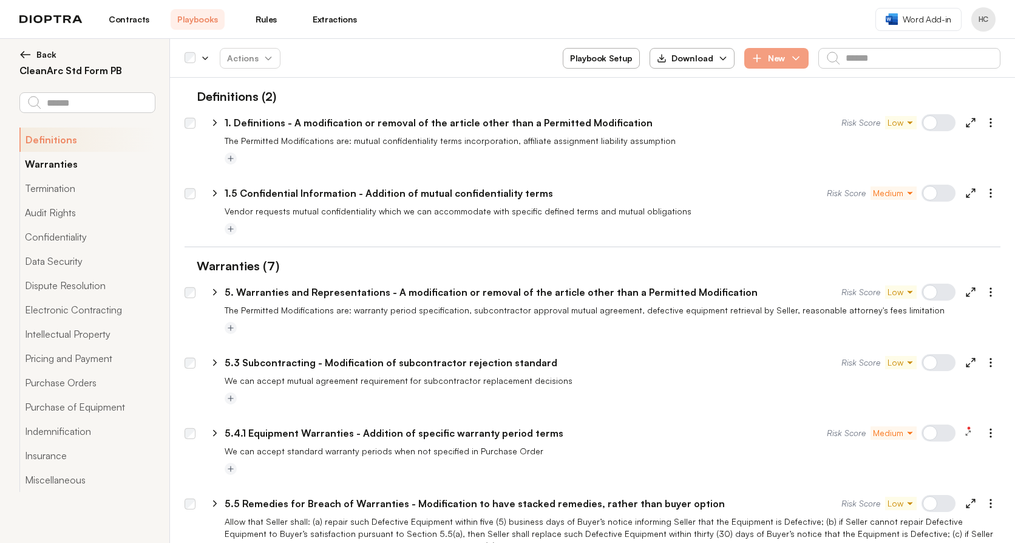
click at [77, 166] on button "Warranties" at bounding box center [86, 164] width 135 height 24
click at [71, 194] on button "Termination" at bounding box center [86, 188] width 135 height 24
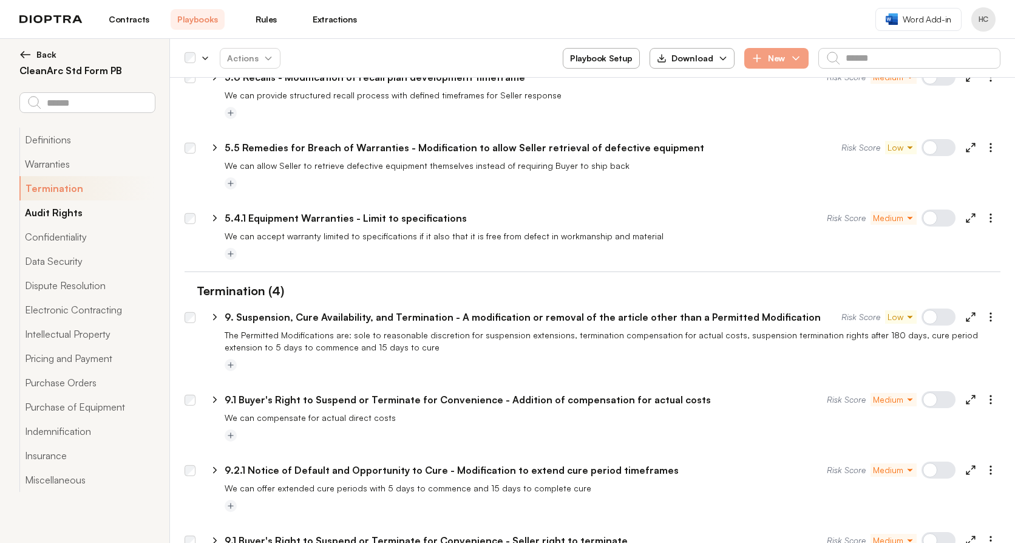
click at [72, 212] on button "Audit Rights" at bounding box center [86, 212] width 135 height 24
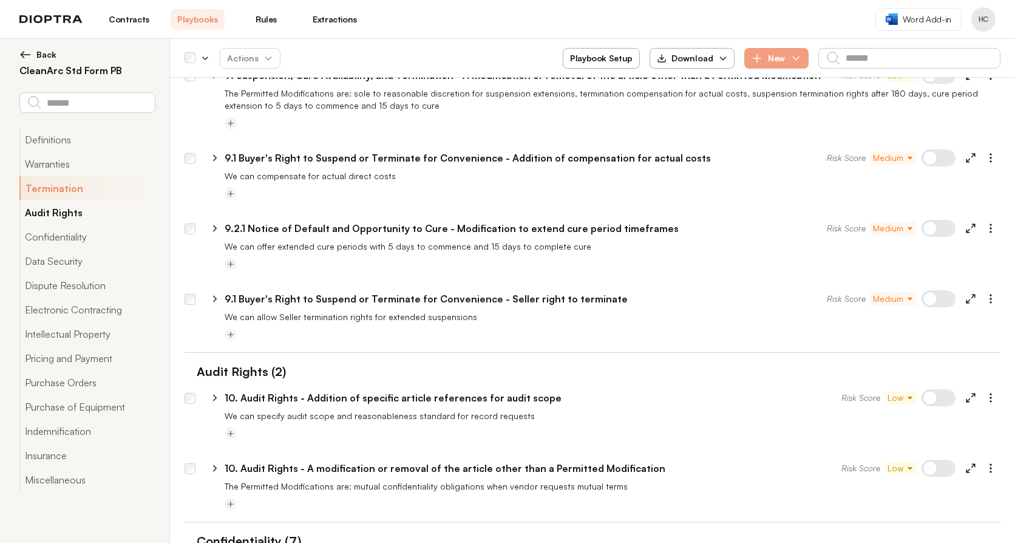
scroll to position [856, 0]
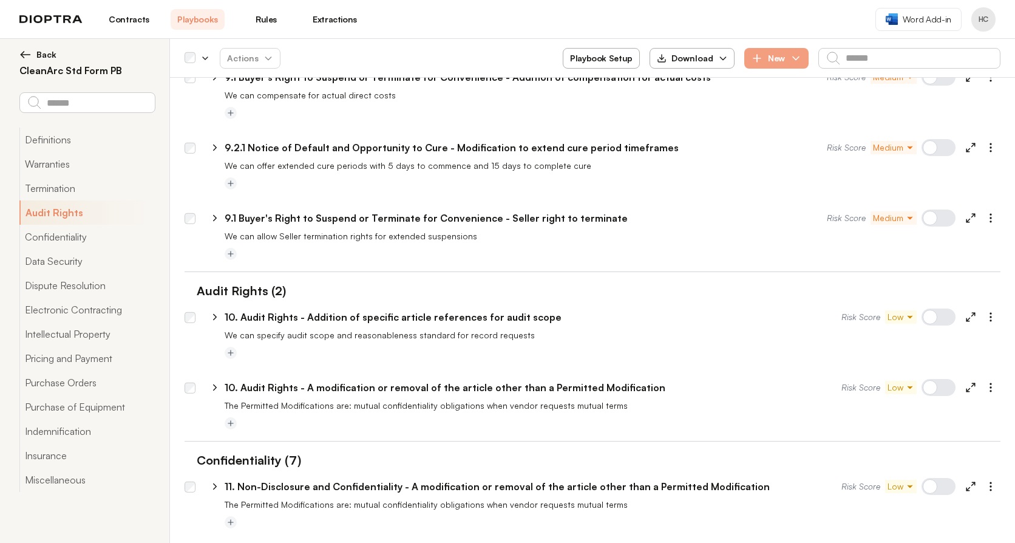
click at [47, 53] on span "Back" at bounding box center [46, 55] width 20 height 12
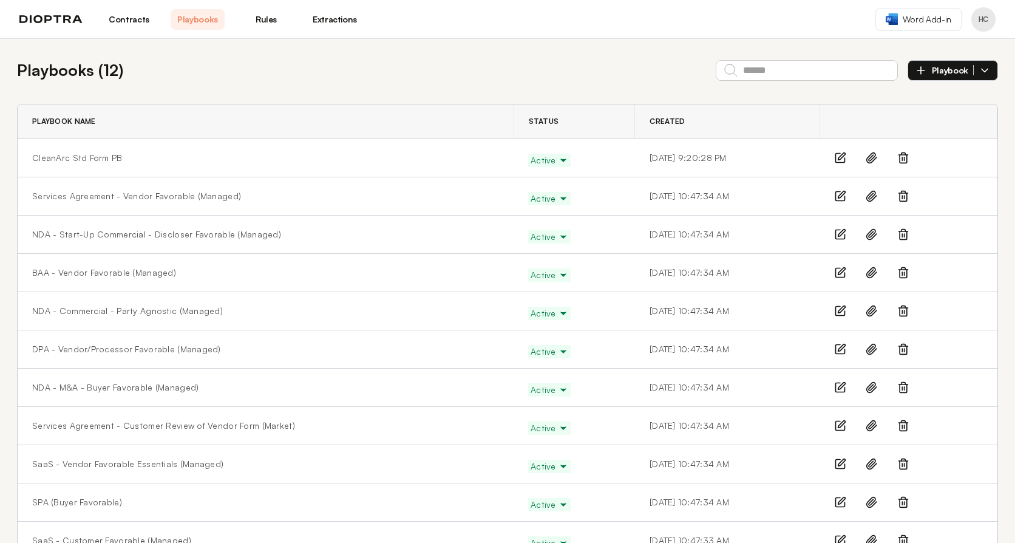
click at [118, 23] on link "Contracts" at bounding box center [129, 19] width 54 height 21
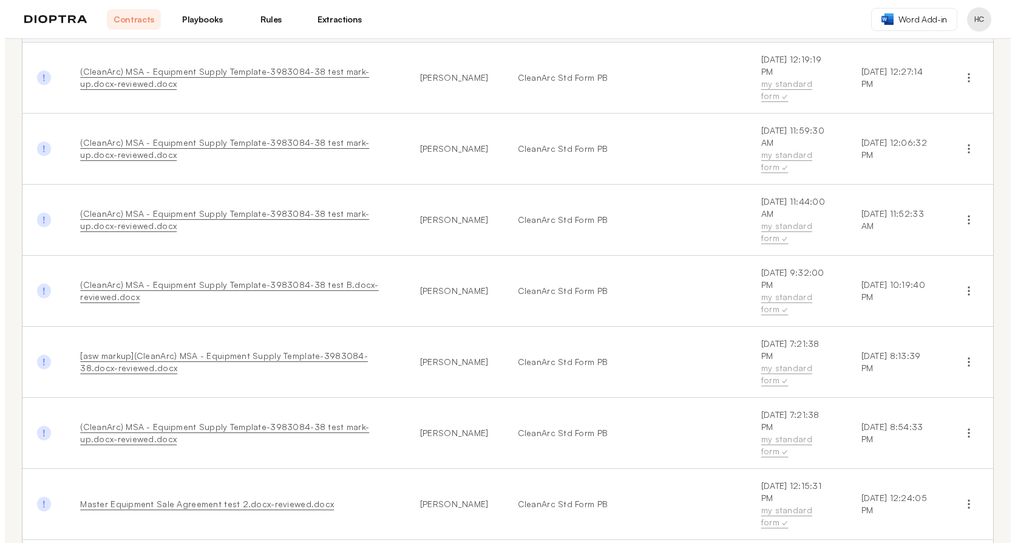
scroll to position [282, 0]
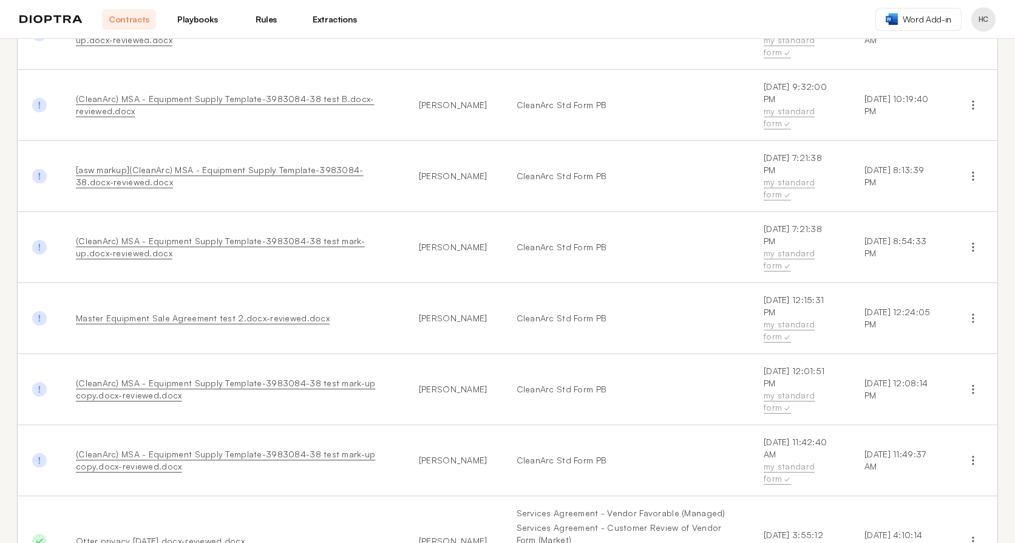
click at [123, 536] on link "Otter privacy [DATE].docx-reviewed.docx" at bounding box center [160, 541] width 169 height 10
click at [11, 254] on div "Documents ( 11 ) Review New Document Reviewed Document Author Playbooks Submitt…" at bounding box center [507, 204] width 1015 height 896
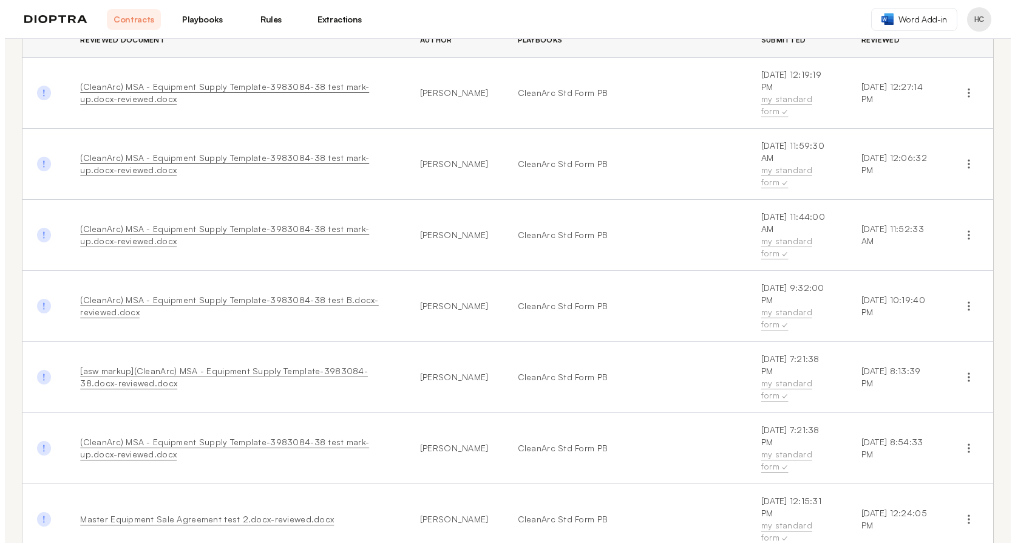
scroll to position [0, 0]
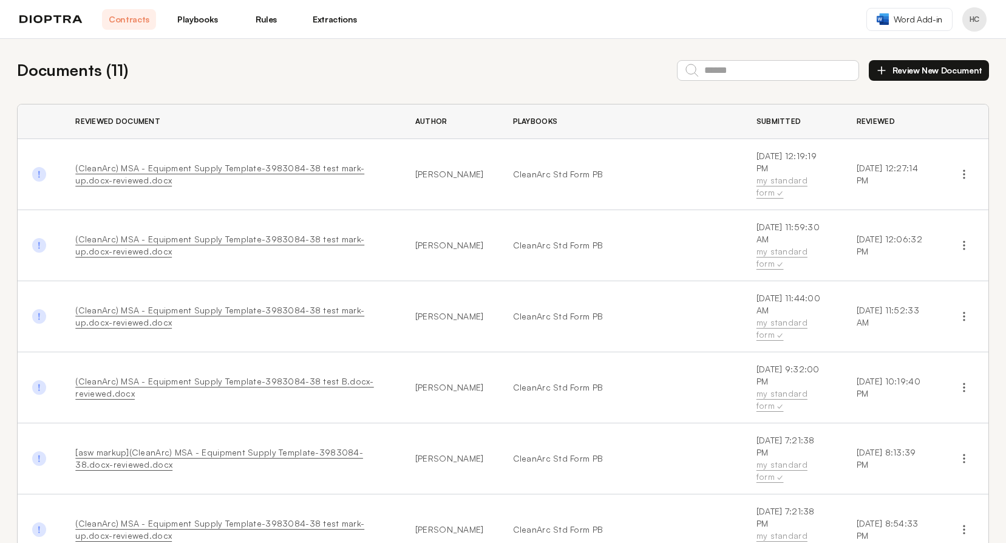
click at [126, 20] on link "Contracts" at bounding box center [129, 19] width 54 height 21
click at [346, 21] on link "Extractions" at bounding box center [335, 19] width 54 height 21
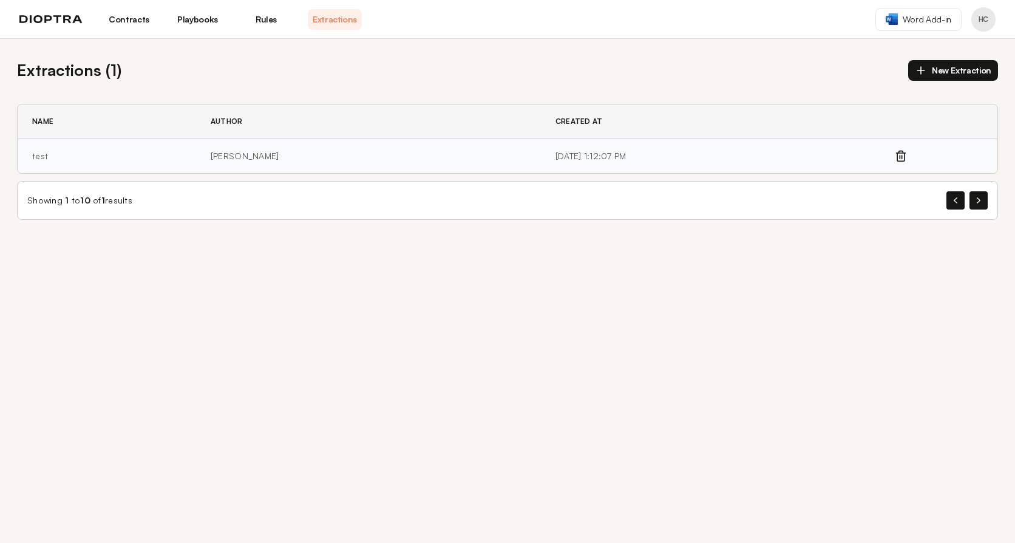
click at [239, 160] on td "[PERSON_NAME]" at bounding box center [368, 156] width 345 height 35
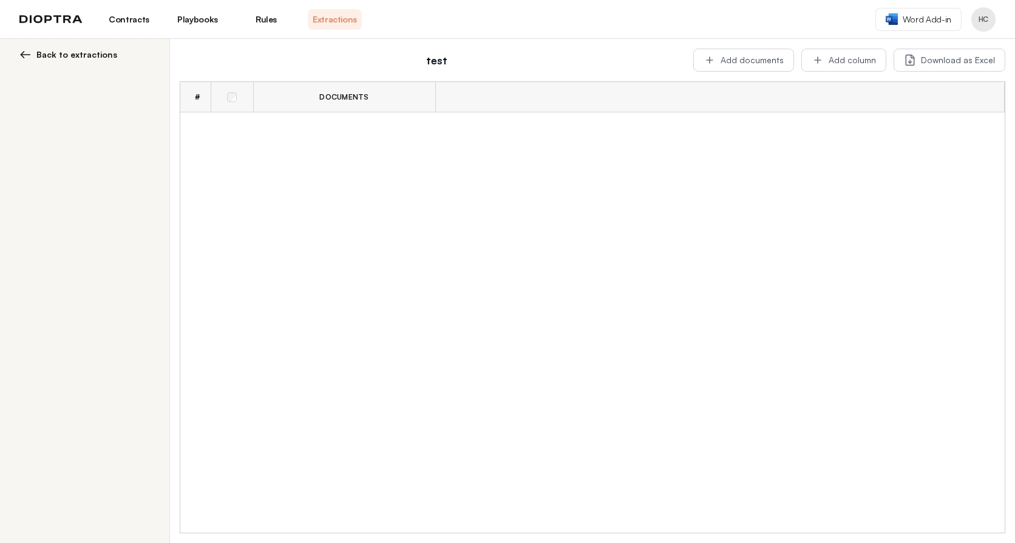
click at [267, 23] on link "Rules" at bounding box center [266, 19] width 54 height 21
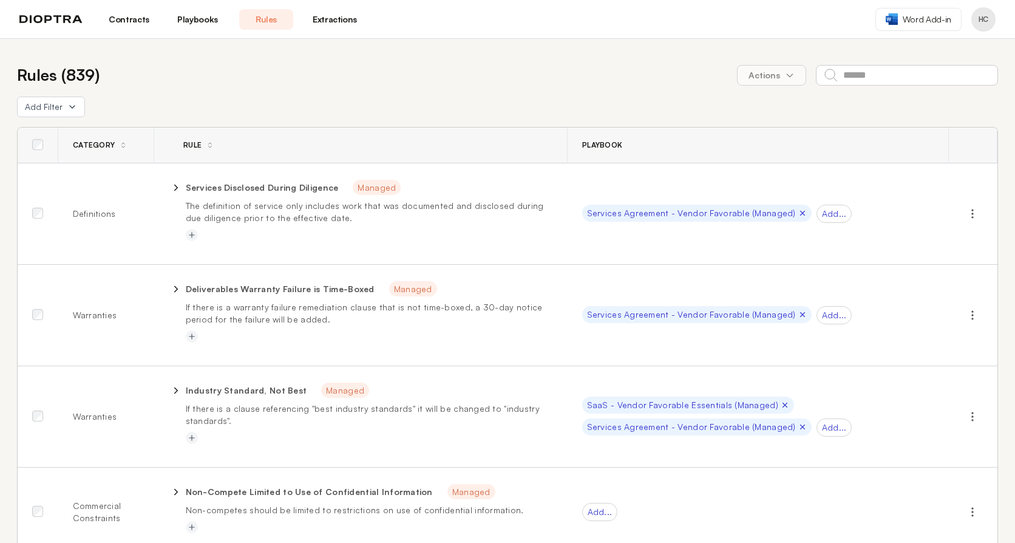
click at [198, 18] on link "Playbooks" at bounding box center [198, 19] width 54 height 21
click at [202, 24] on link "Playbooks" at bounding box center [198, 19] width 54 height 21
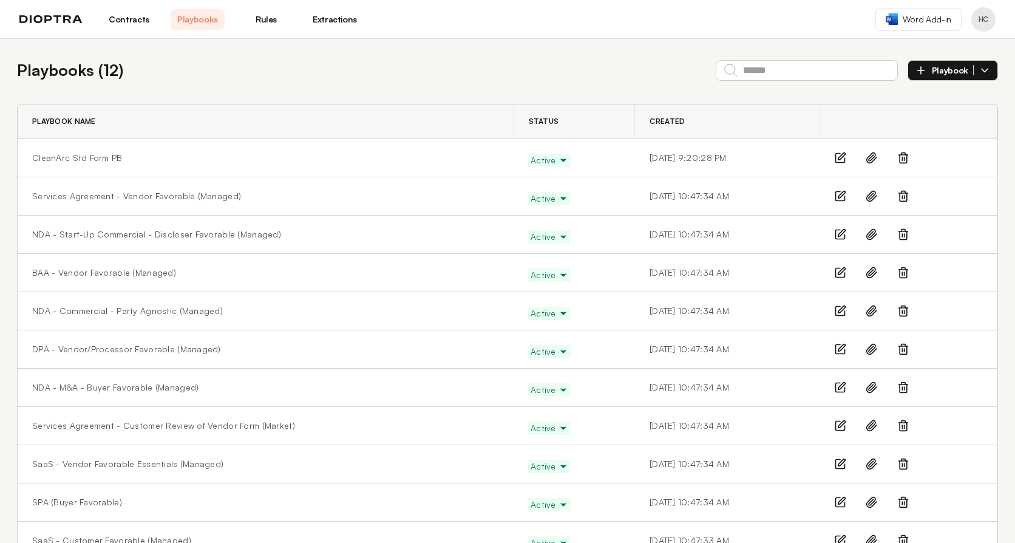
click at [139, 18] on link "Contracts" at bounding box center [129, 19] width 54 height 21
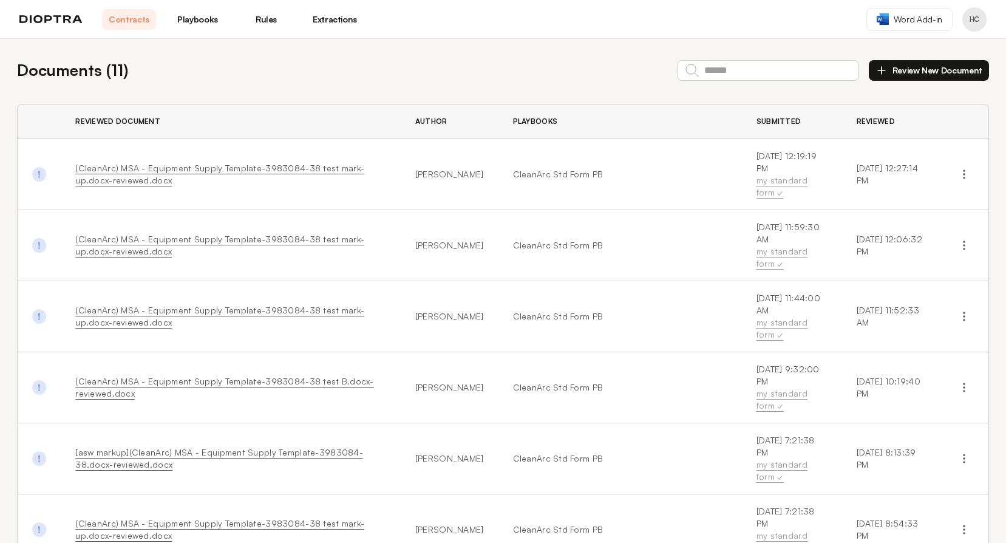
click at [266, 17] on link "Rules" at bounding box center [266, 19] width 54 height 21
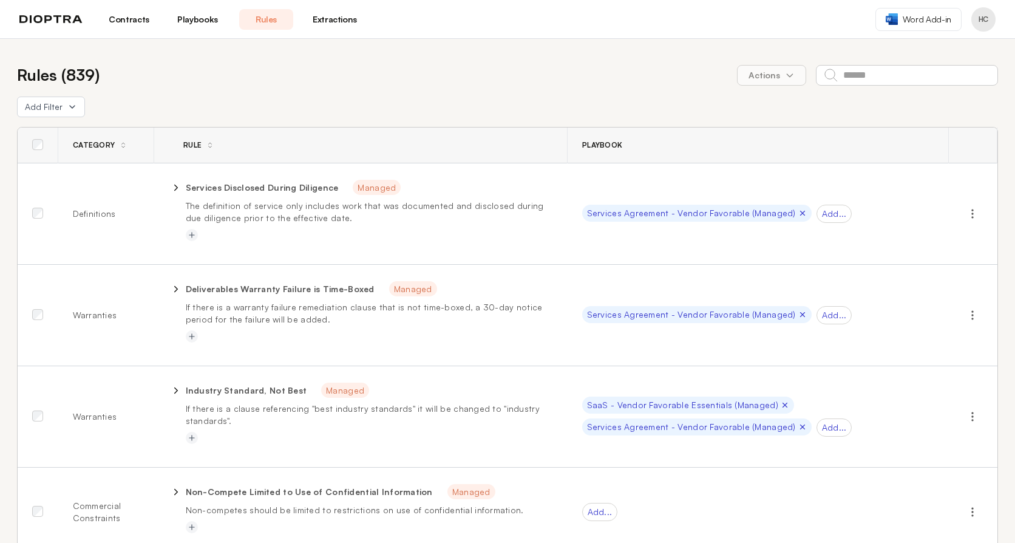
click at [314, 20] on link "Extractions" at bounding box center [335, 19] width 54 height 21
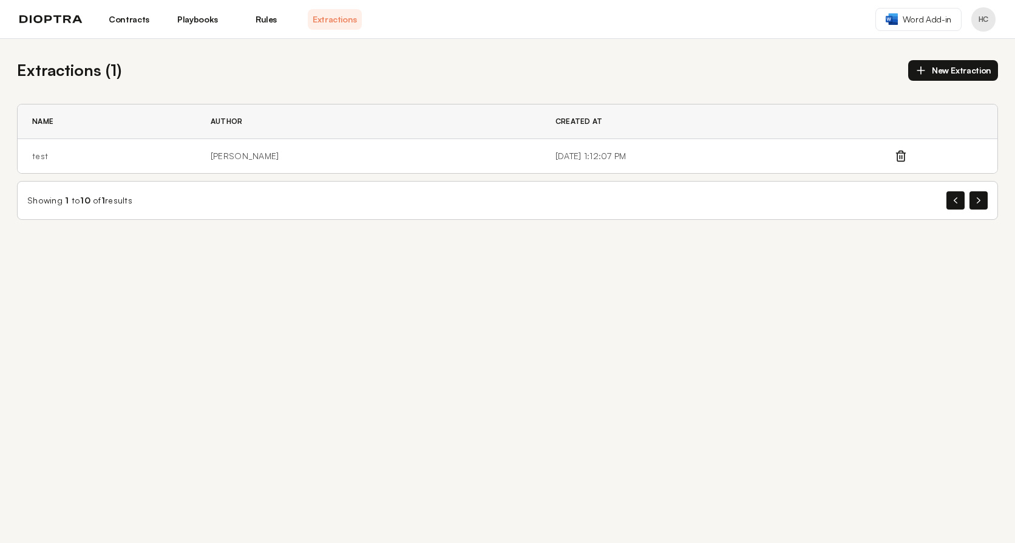
click at [208, 21] on link "Playbooks" at bounding box center [198, 19] width 54 height 21
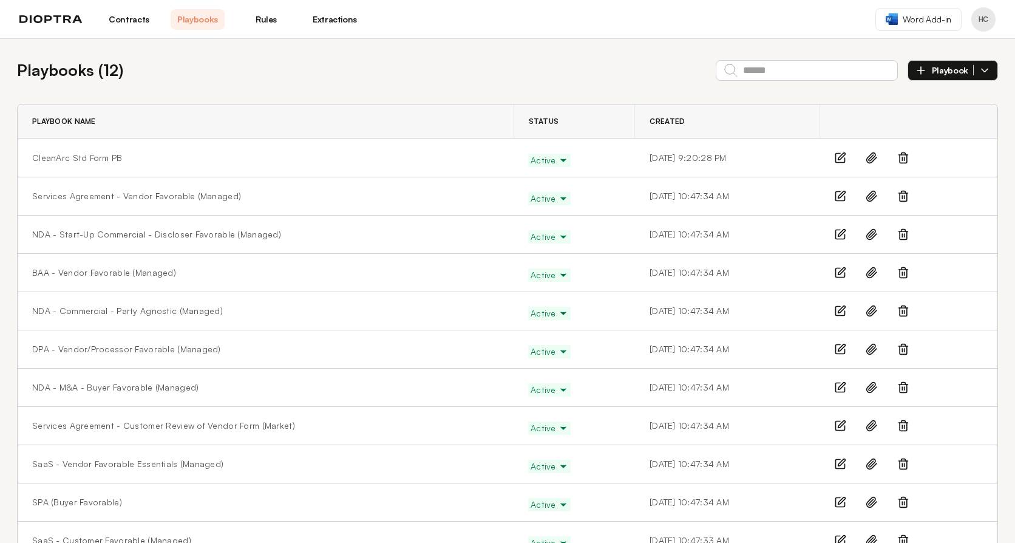
drag, startPoint x: 23, startPoint y: 387, endPoint x: 19, endPoint y: 257, distance: 130.6
click at [135, 33] on header "Contracts Playbooks Rules Extractions Word Add-in HC" at bounding box center [507, 19] width 1015 height 39
click at [135, 19] on link "Contracts" at bounding box center [129, 19] width 54 height 21
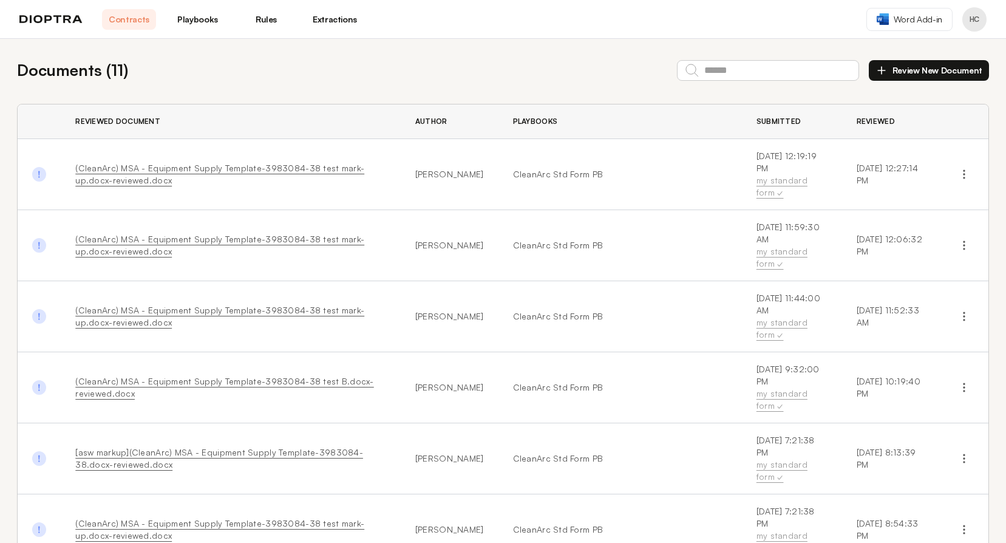
click at [253, 447] on link "[asw markup](CleanArc) MSA - Equipment Supply Template-3983084-38.docx-reviewed…" at bounding box center [219, 458] width 288 height 22
